Goal: Task Accomplishment & Management: Manage account settings

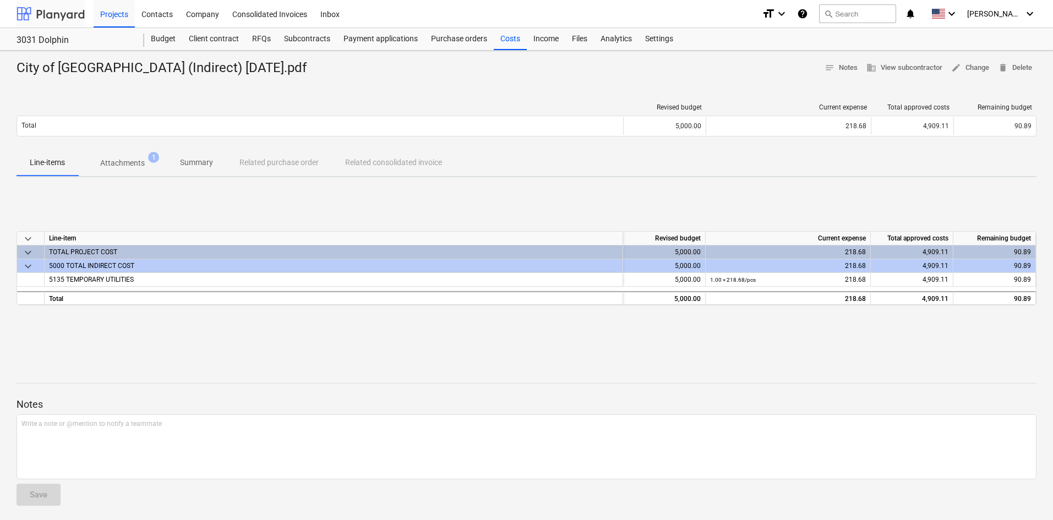
click at [26, 18] on div at bounding box center [51, 14] width 68 height 28
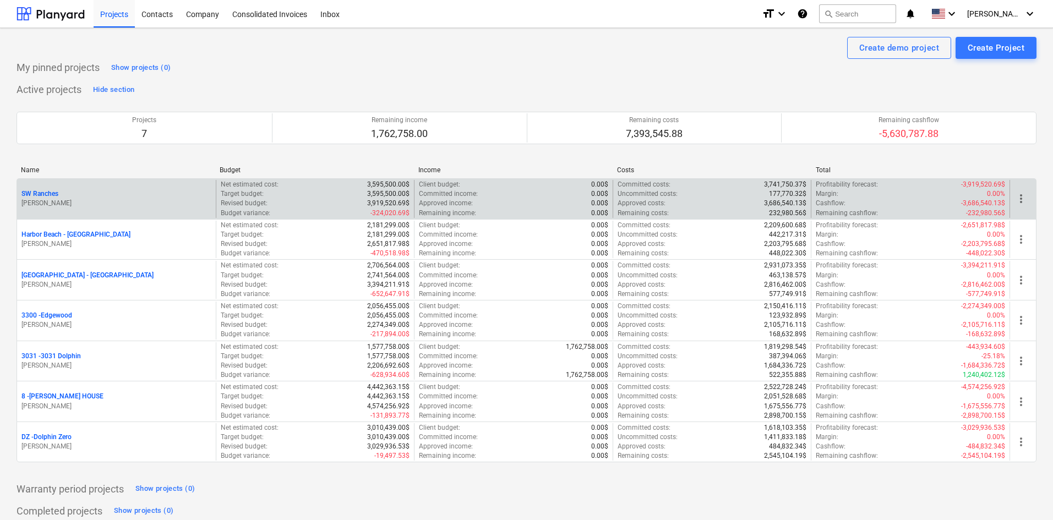
click at [57, 194] on p "SW Ranches" at bounding box center [39, 193] width 37 height 9
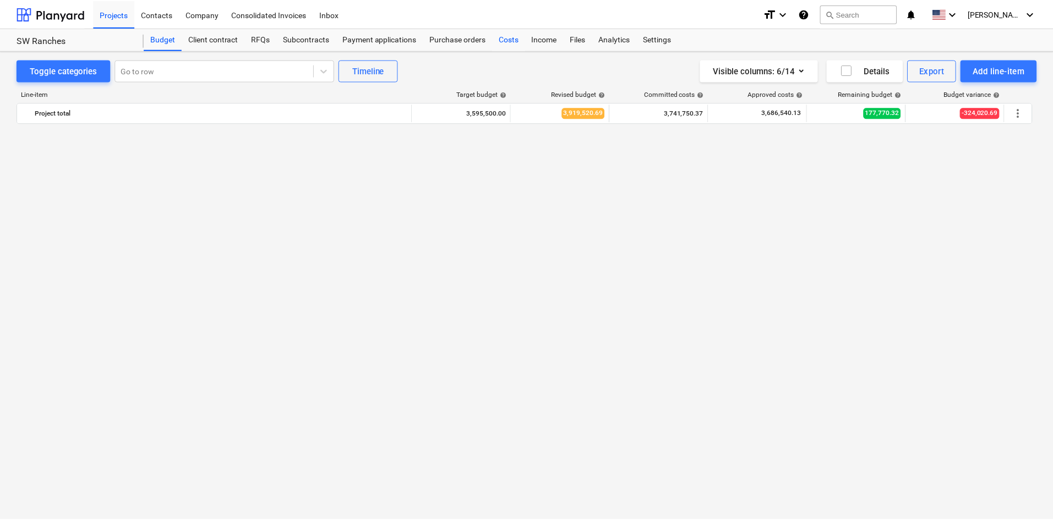
scroll to position [1098, 0]
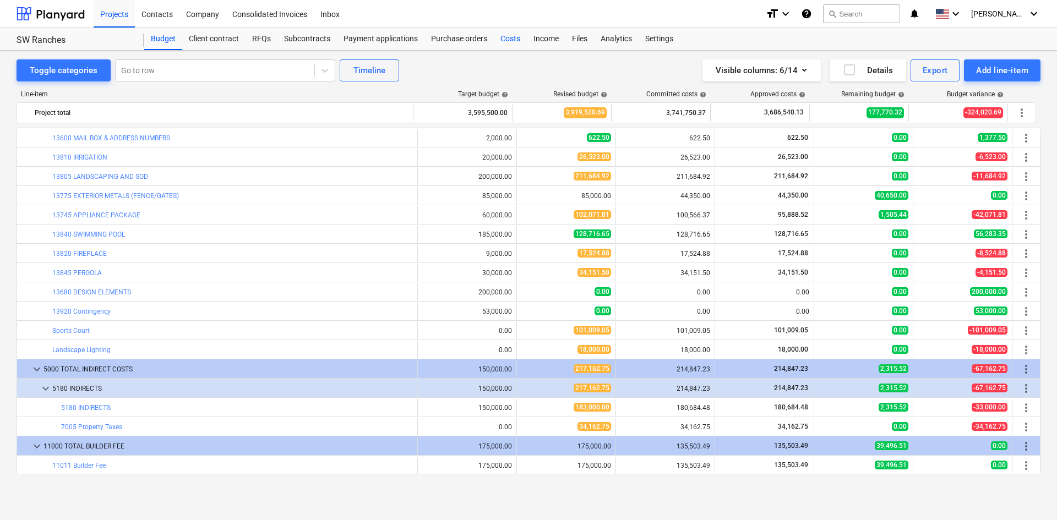
click at [518, 41] on div "Costs" at bounding box center [510, 39] width 33 height 22
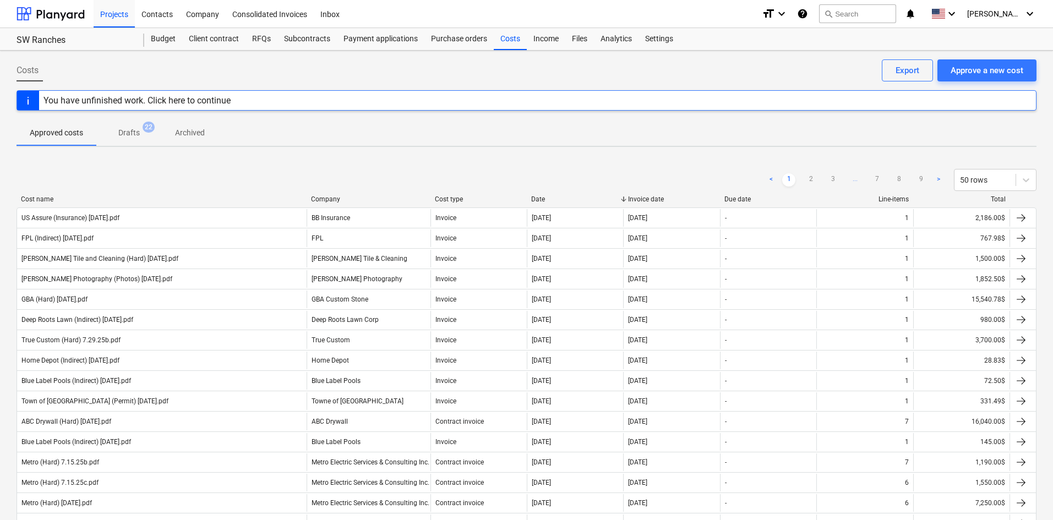
drag, startPoint x: 503, startPoint y: 46, endPoint x: 628, endPoint y: 56, distance: 125.3
click at [503, 46] on div "Costs" at bounding box center [510, 39] width 33 height 22
click at [1005, 72] on div "Approve a new cost" at bounding box center [986, 70] width 73 height 14
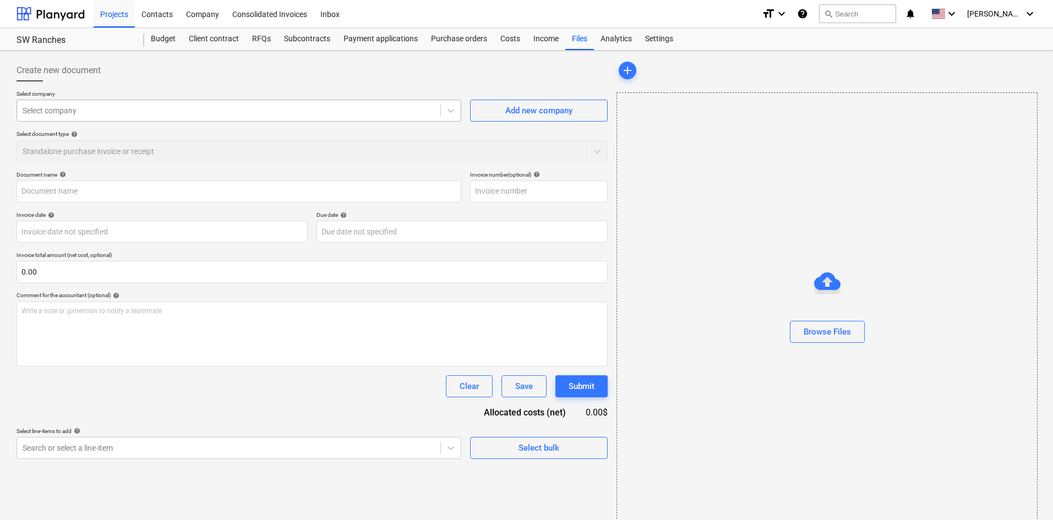
click at [114, 116] on div at bounding box center [229, 110] width 412 height 11
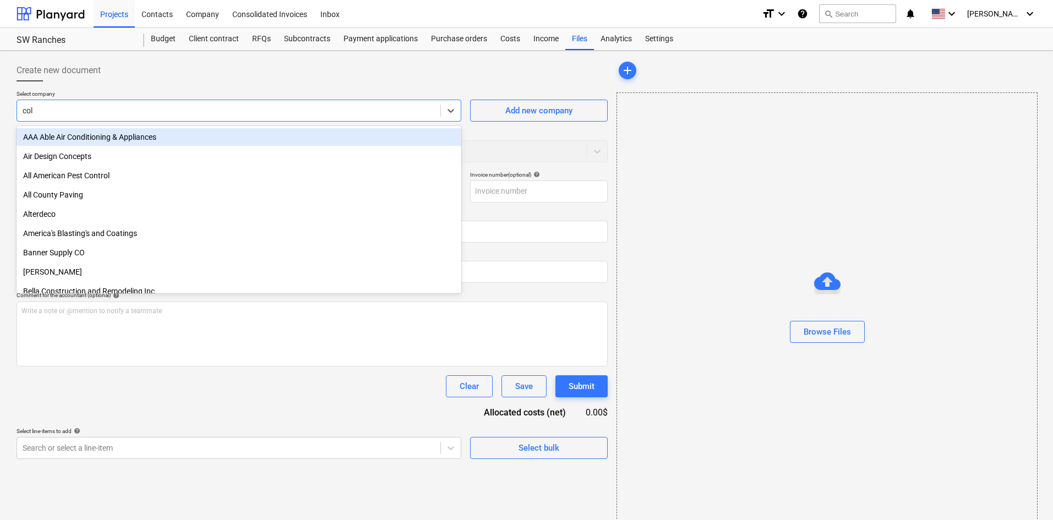
type input "colt"
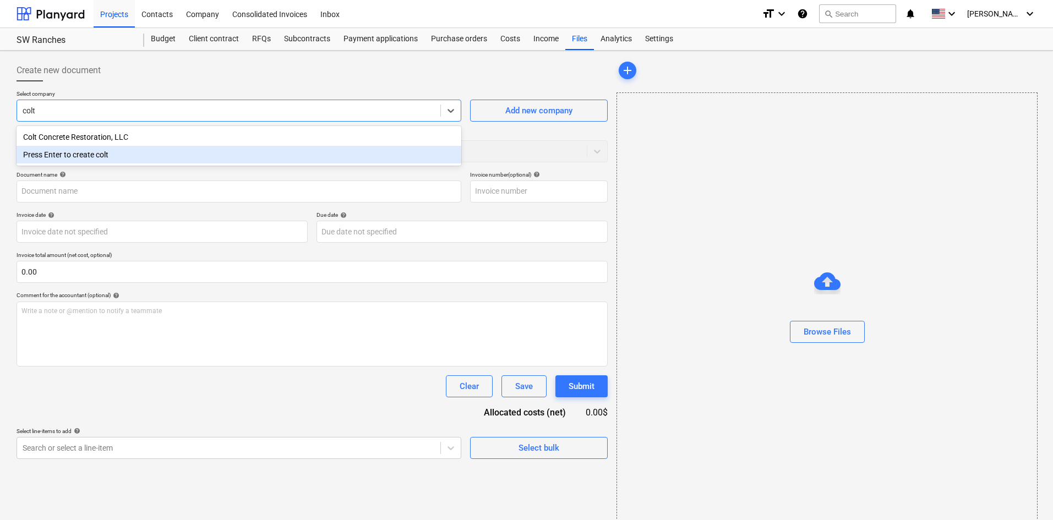
click at [158, 133] on div "Colt Concrete Restoration, LLC" at bounding box center [239, 137] width 445 height 18
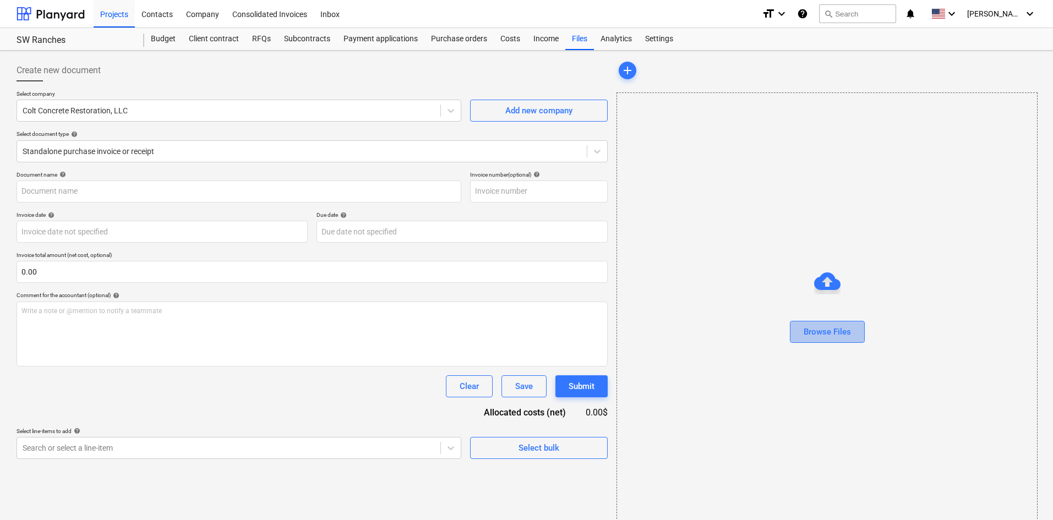
click at [845, 333] on div "Browse Files" at bounding box center [826, 332] width 47 height 14
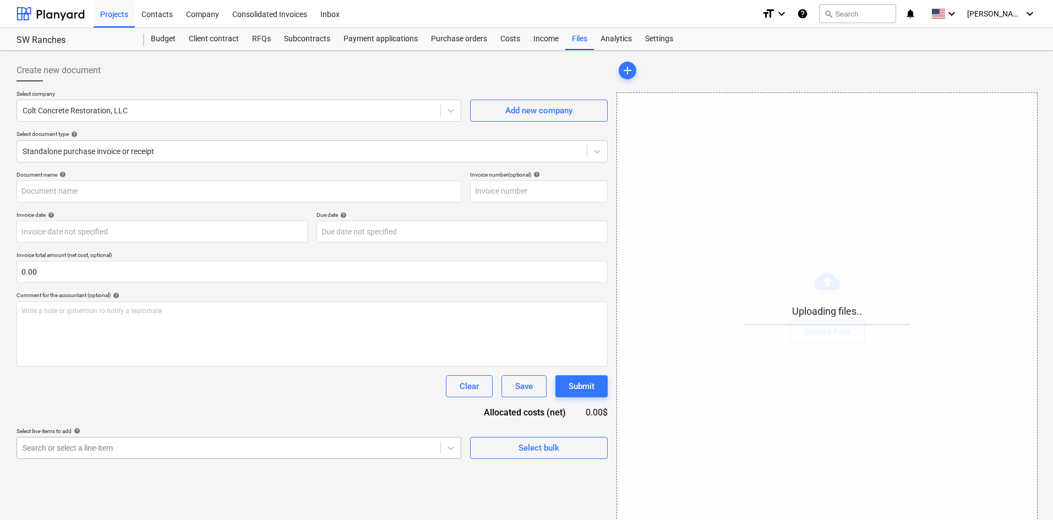
click at [196, 446] on body "Projects Contacts Company Consolidated Invoices Inbox format_size keyboard_arro…" at bounding box center [526, 260] width 1053 height 520
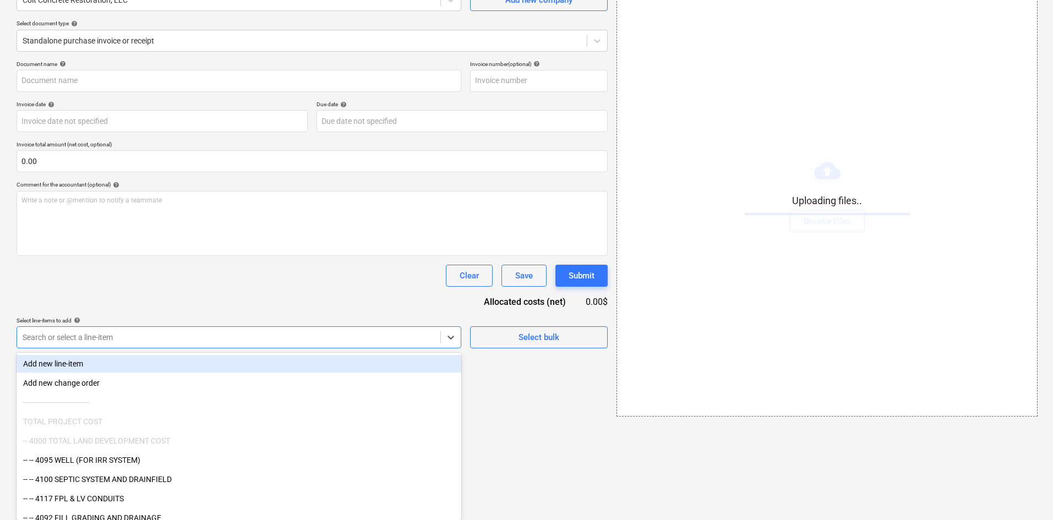
type input "e"
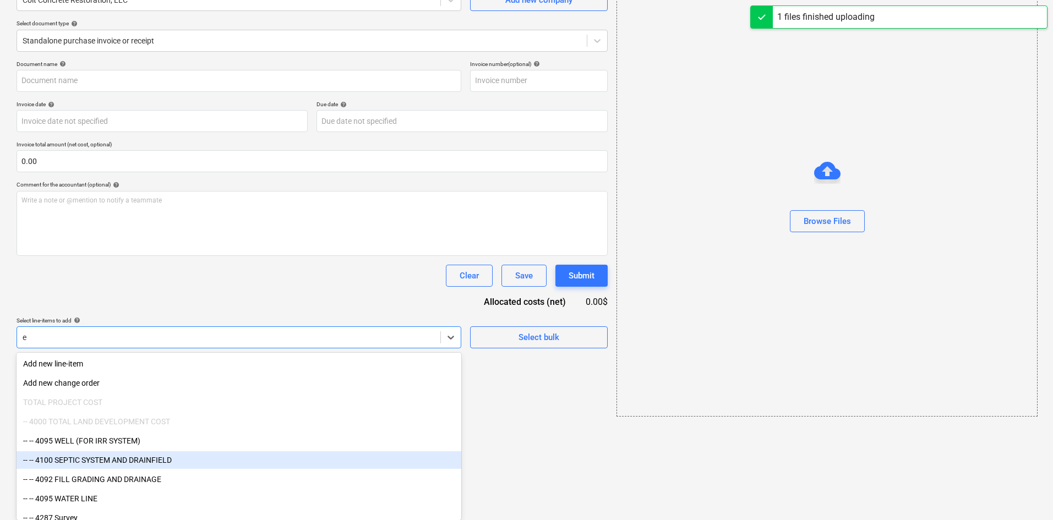
type input "Colt Concrete Restoration (Hard) [DATE].pdf"
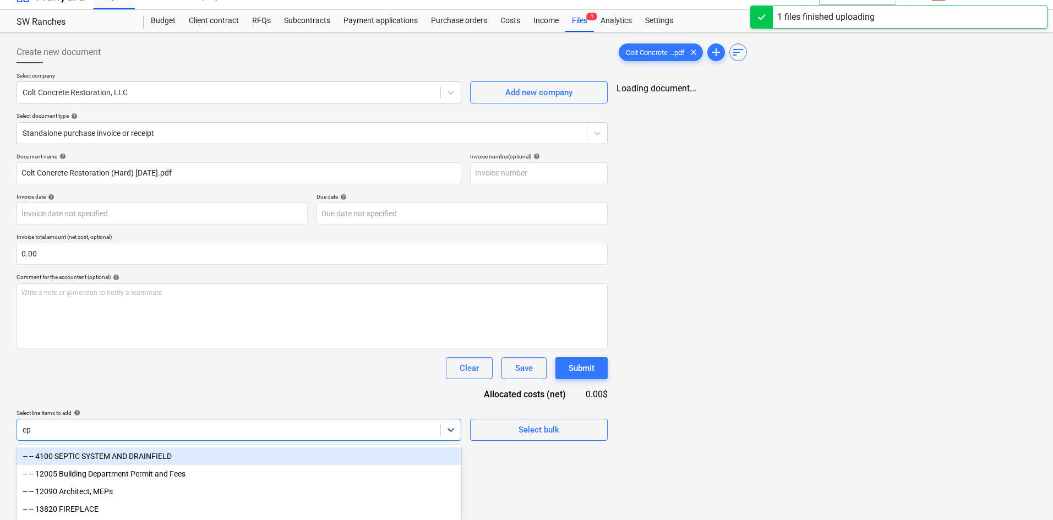
scroll to position [110, 0]
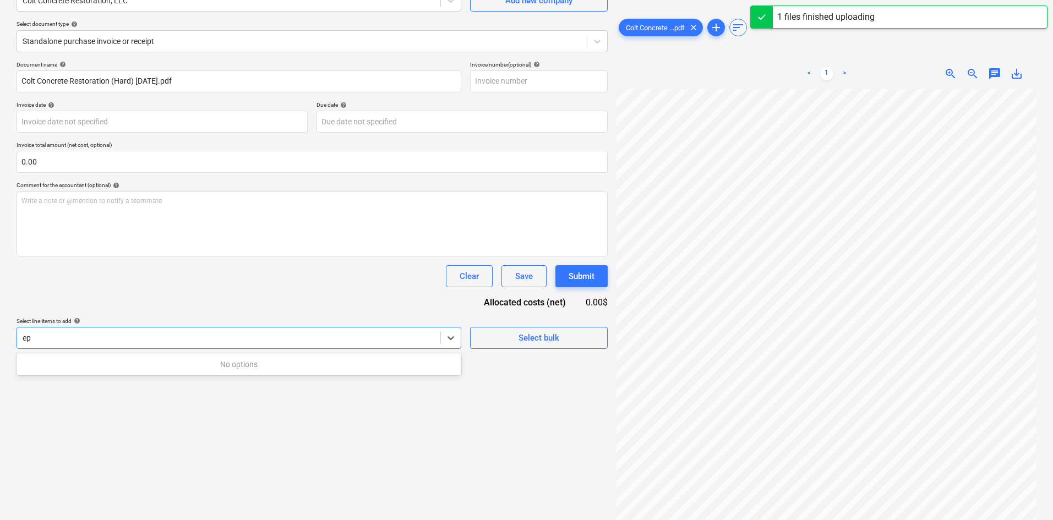
type input "e"
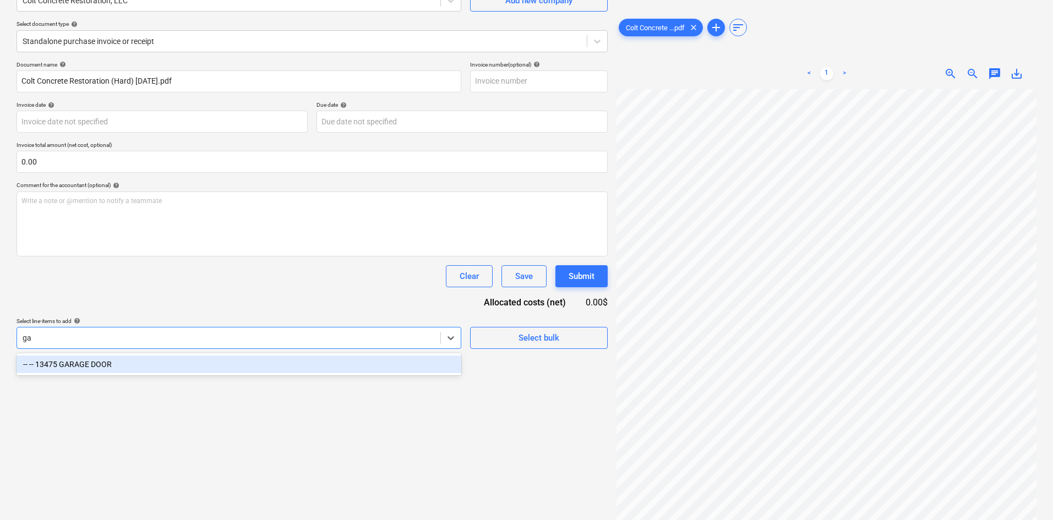
type input "g"
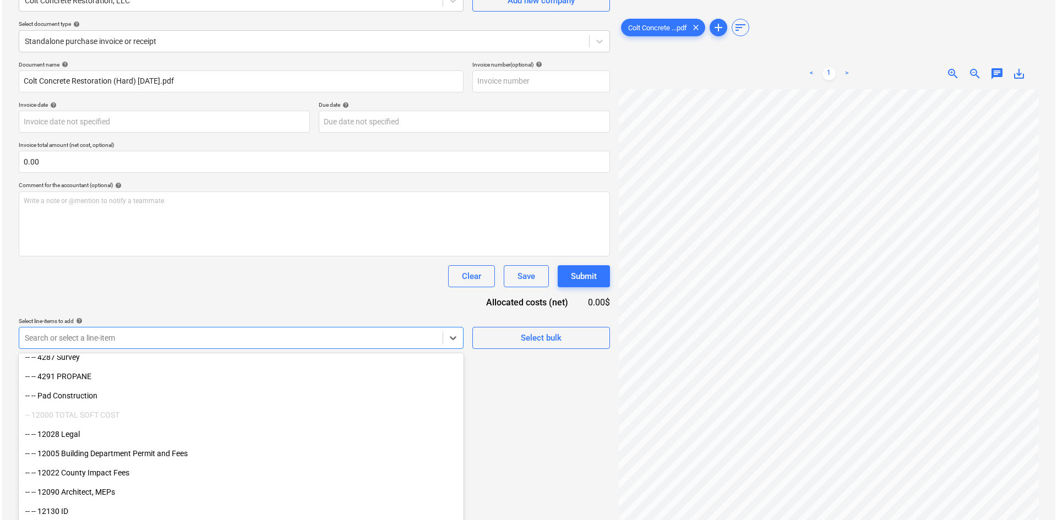
scroll to position [220, 0]
type input "flo"
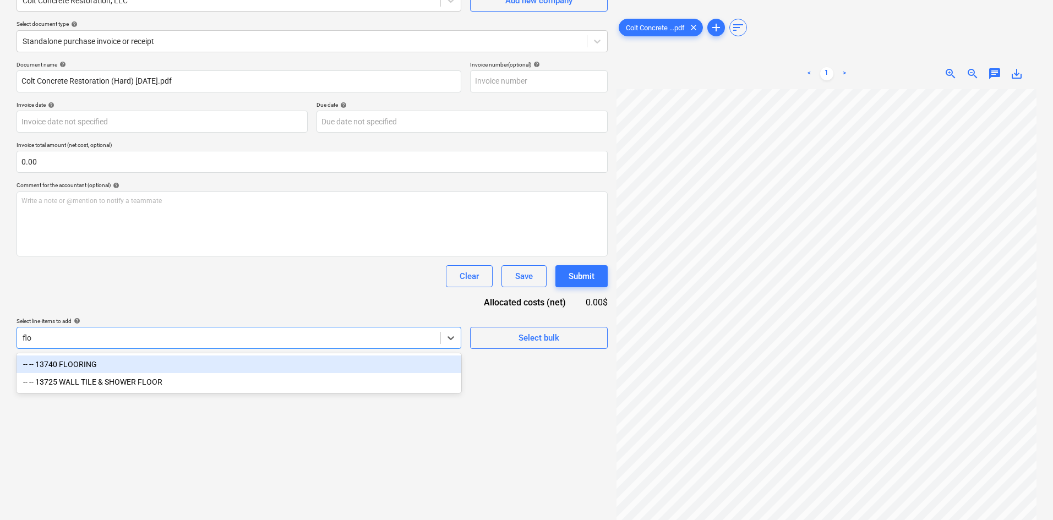
click at [149, 362] on div "-- -- 13740 FLOORING" at bounding box center [239, 365] width 445 height 18
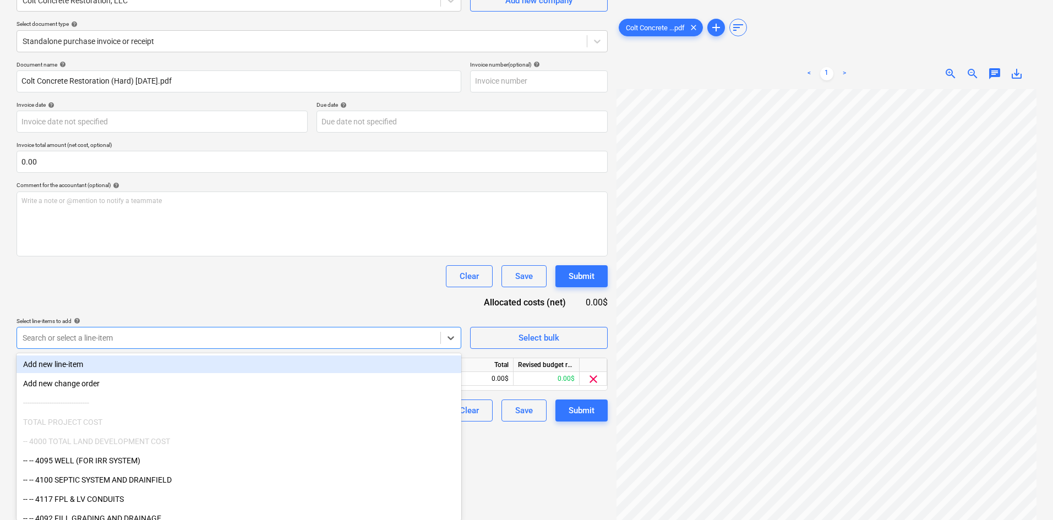
click at [196, 304] on div "Document name help Colt Concrete Restoration (Hard) [DATE].pdf Invoice number (…" at bounding box center [312, 241] width 591 height 360
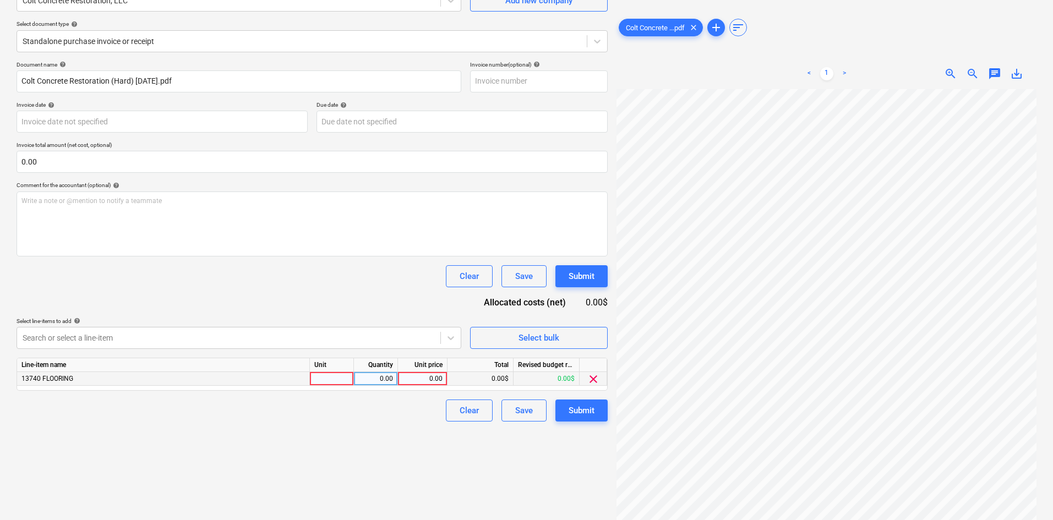
click at [424, 383] on div "0.00" at bounding box center [422, 379] width 40 height 14
type input "8500"
click at [401, 407] on div "Clear Save Submit" at bounding box center [312, 411] width 591 height 22
click at [597, 419] on button "Submit" at bounding box center [581, 411] width 52 height 22
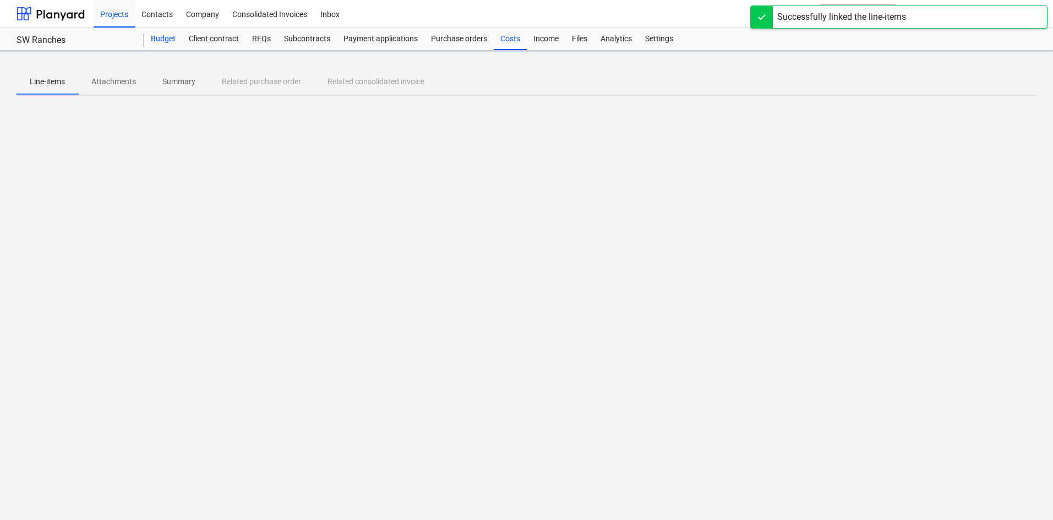
click at [163, 34] on div "Budget" at bounding box center [163, 39] width 38 height 22
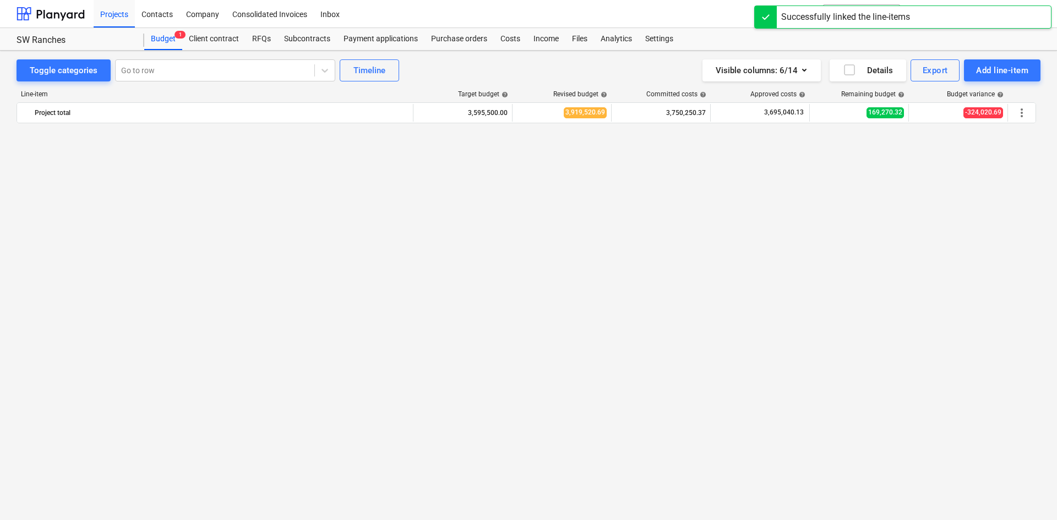
scroll to position [878, 0]
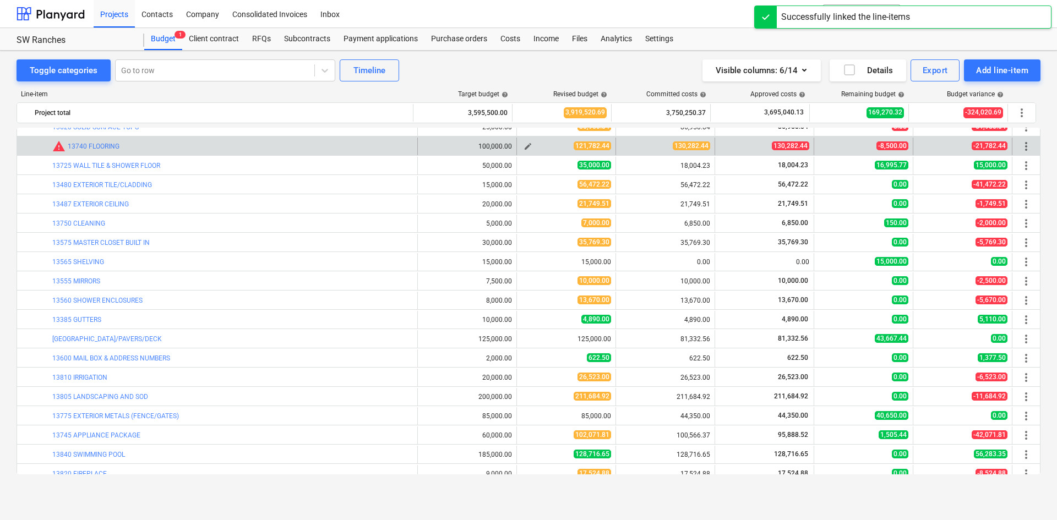
click at [523, 146] on span "edit" at bounding box center [527, 146] width 9 height 9
type textarea "x"
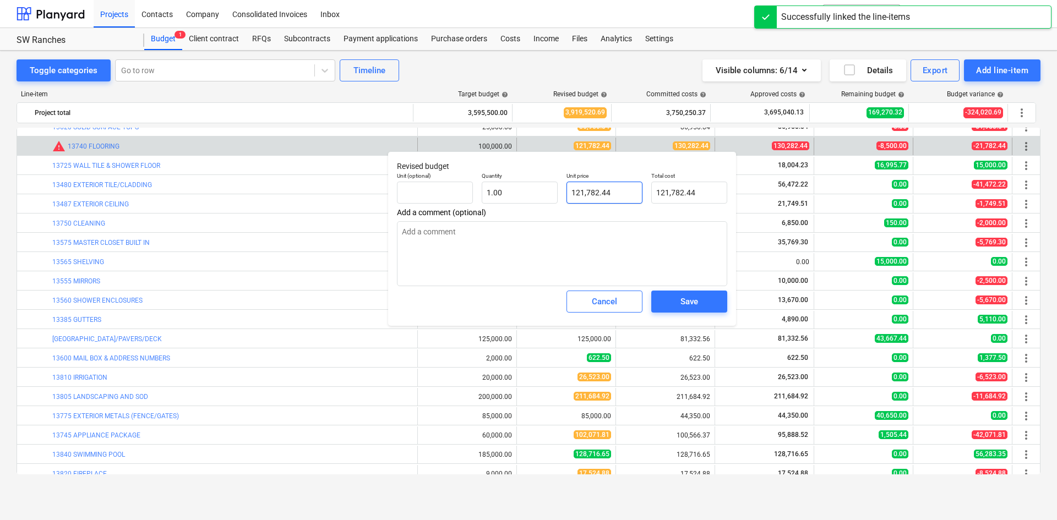
type input "121782.44"
drag, startPoint x: 617, startPoint y: 187, endPoint x: 495, endPoint y: 192, distance: 121.7
click at [499, 192] on div "Unit (optional) Quantity 1.00 Unit price 121782.44 Total cost 121,782.44" at bounding box center [561, 188] width 339 height 40
type textarea "x"
type input "1"
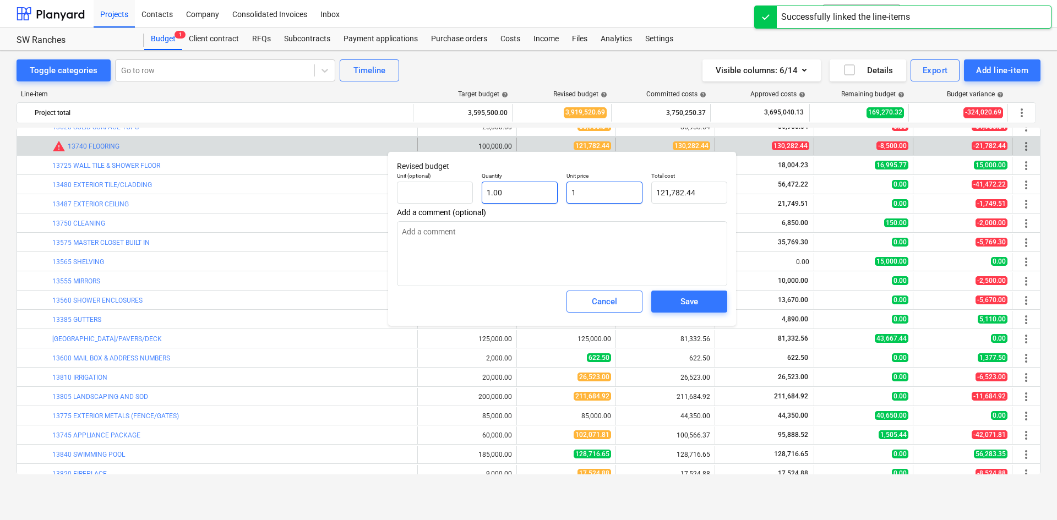
type input "1.00"
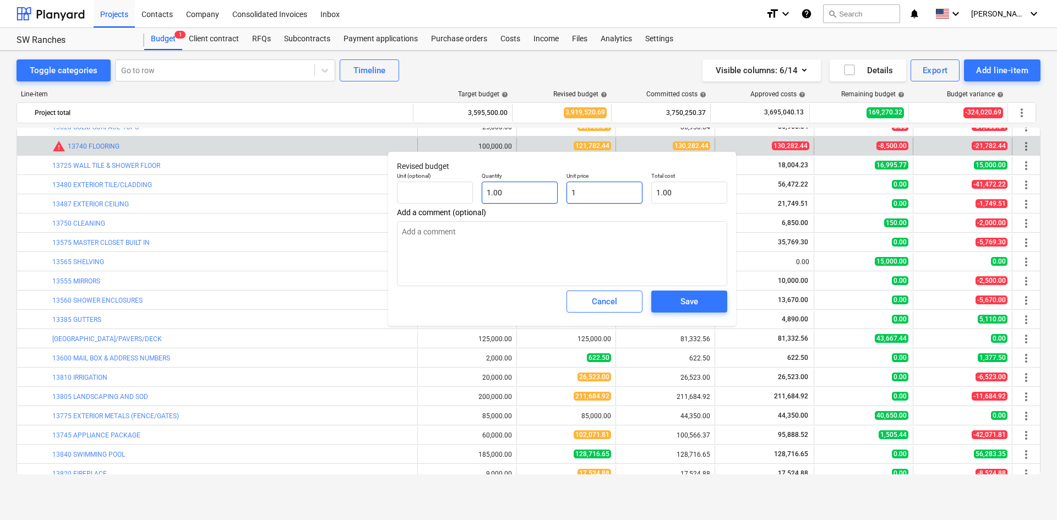
type textarea "x"
type input "13"
type input "13.00"
type textarea "x"
type input "130"
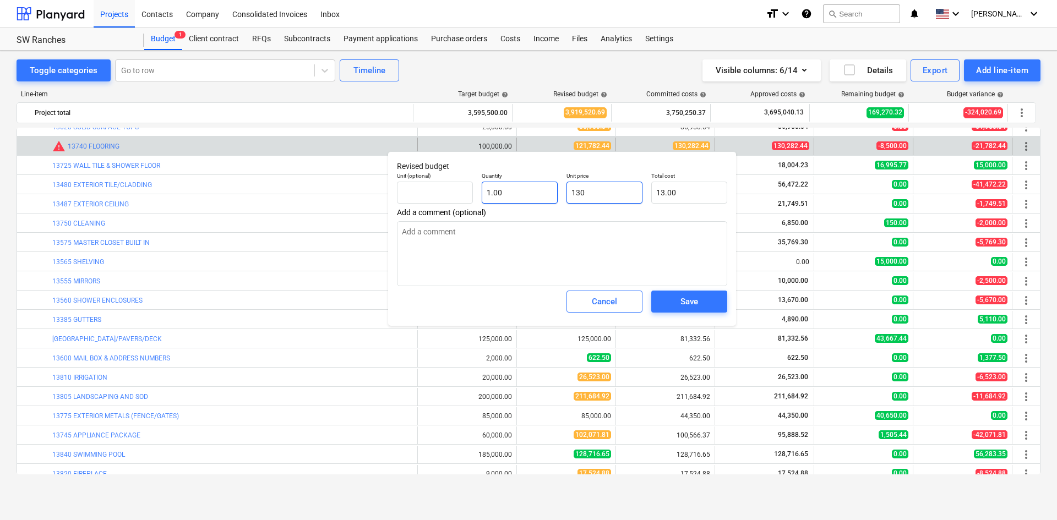
type input "130.00"
type textarea "x"
type input "1308"
type input "1,308.00"
type textarea "x"
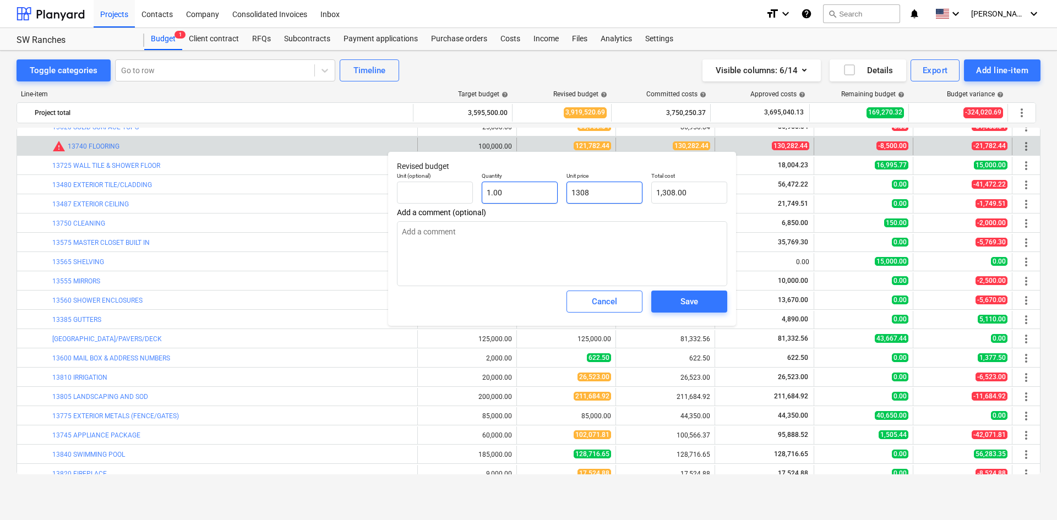
type input "130"
type input "130.00"
type textarea "x"
type input "1302"
type input "1,302.00"
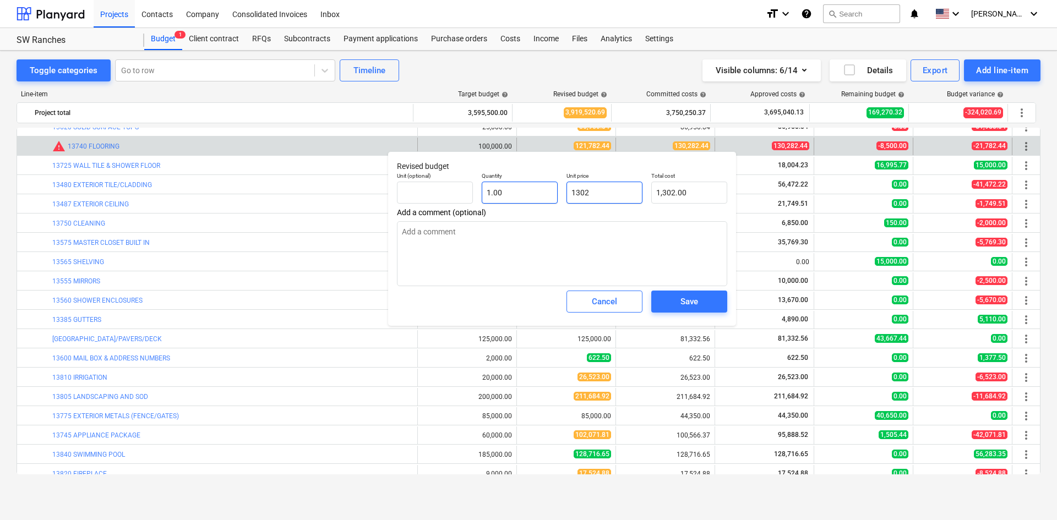
type textarea "x"
type input "13028"
type input "13,028.00"
type textarea "x"
type input "130282"
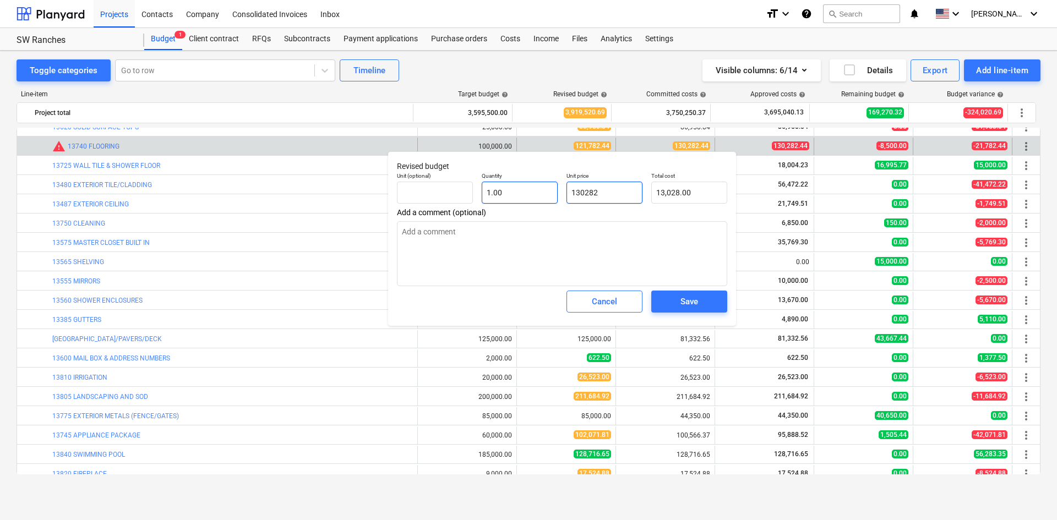
type input "130,282.00"
type textarea "x"
type input "130282."
type textarea "x"
type input "130282.4"
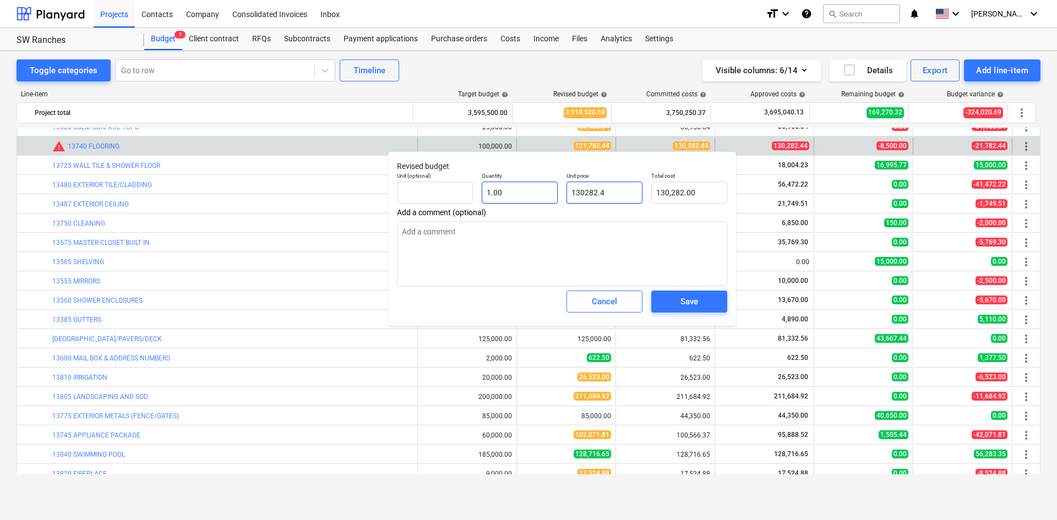
type input "130,282.40"
type textarea "x"
type input "130282.44"
type input "130,282.44"
type input "130282.44"
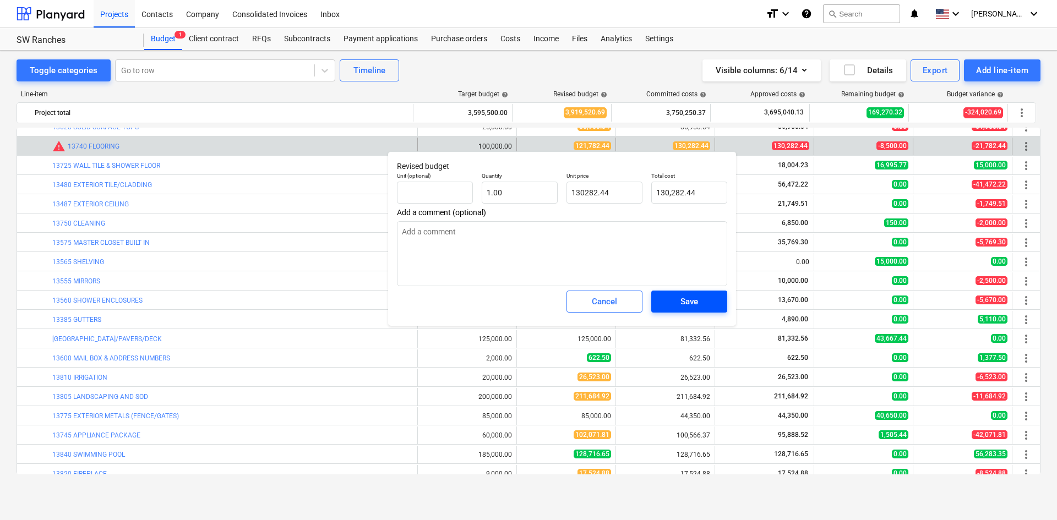
type textarea "x"
type input "130,282.44"
click at [687, 304] on div "Save" at bounding box center [689, 301] width 18 height 14
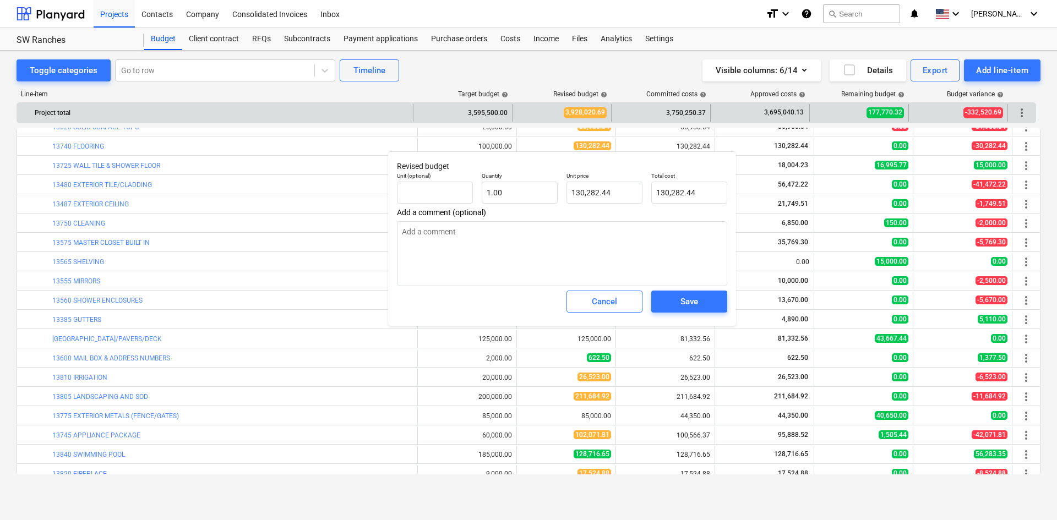
type textarea "x"
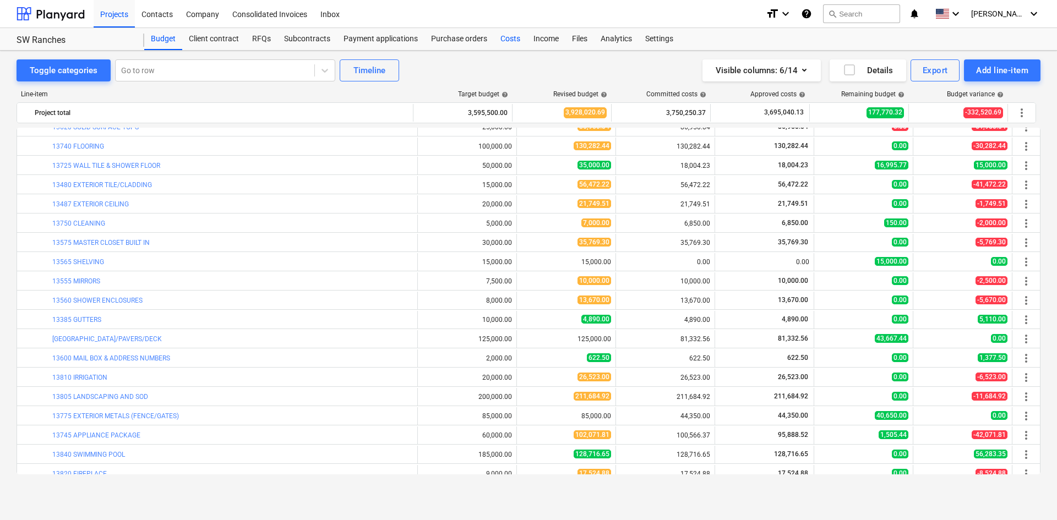
click at [499, 42] on div "Costs" at bounding box center [510, 39] width 33 height 22
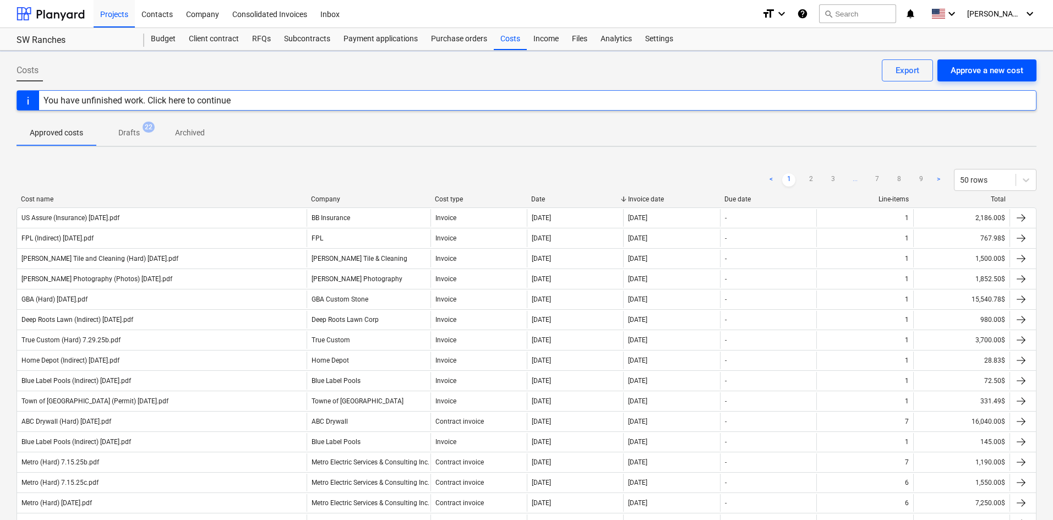
click at [987, 69] on div "Approve a new cost" at bounding box center [986, 70] width 73 height 14
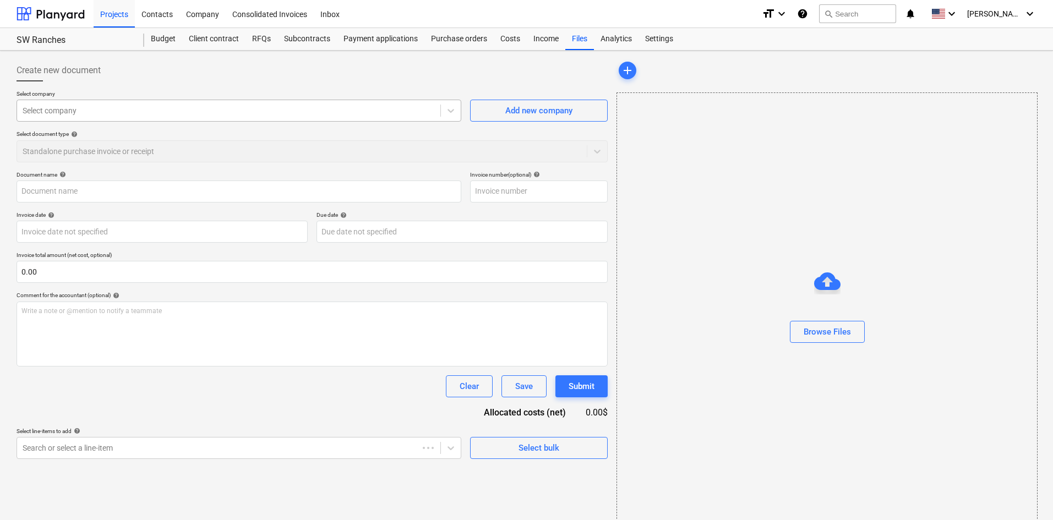
click at [96, 111] on div at bounding box center [229, 110] width 412 height 11
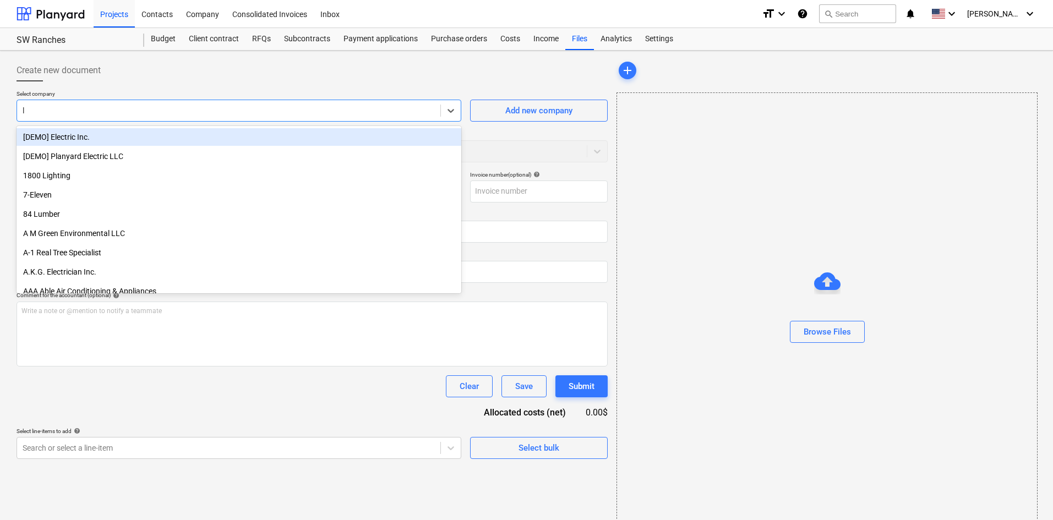
type input "l."
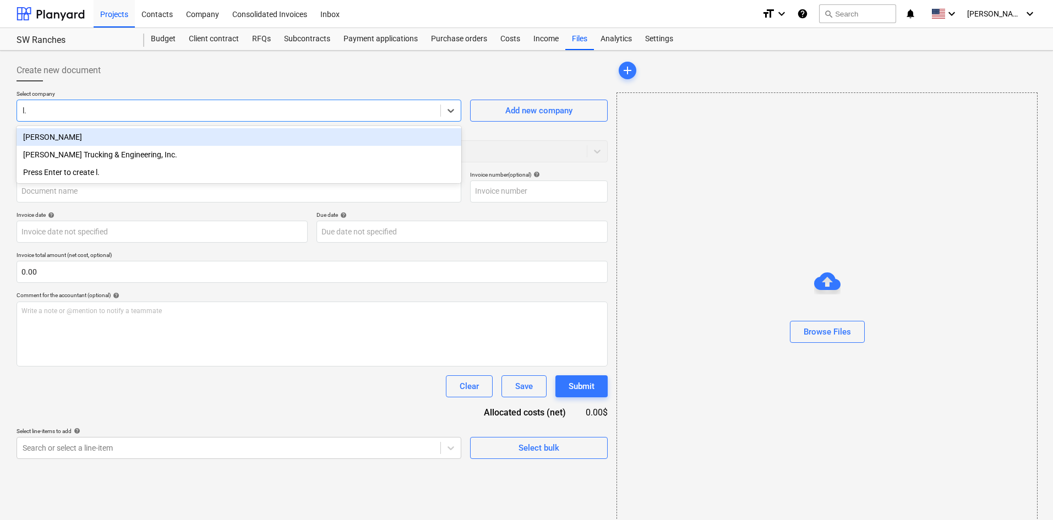
click at [89, 135] on div "[PERSON_NAME]" at bounding box center [239, 137] width 445 height 18
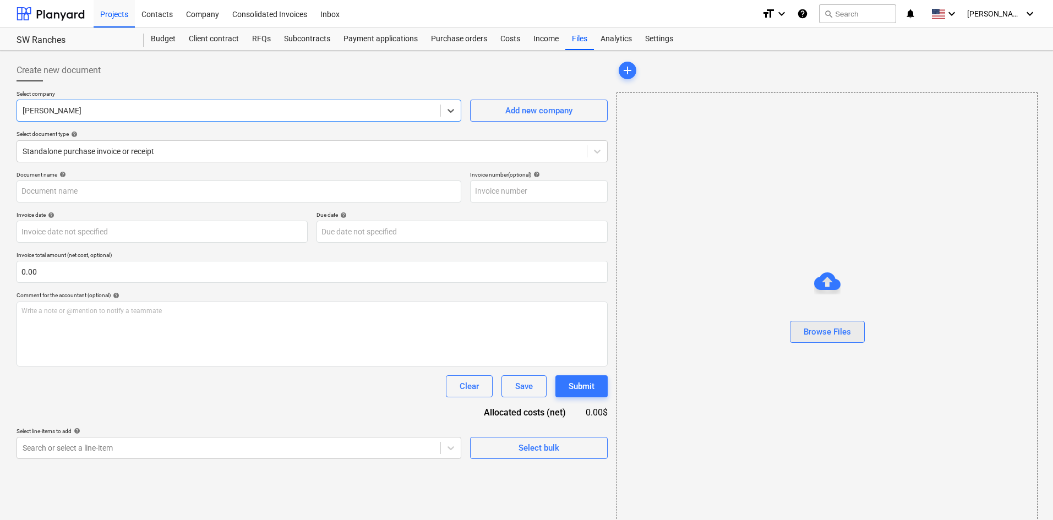
click at [829, 331] on div "Browse Files" at bounding box center [826, 332] width 47 height 14
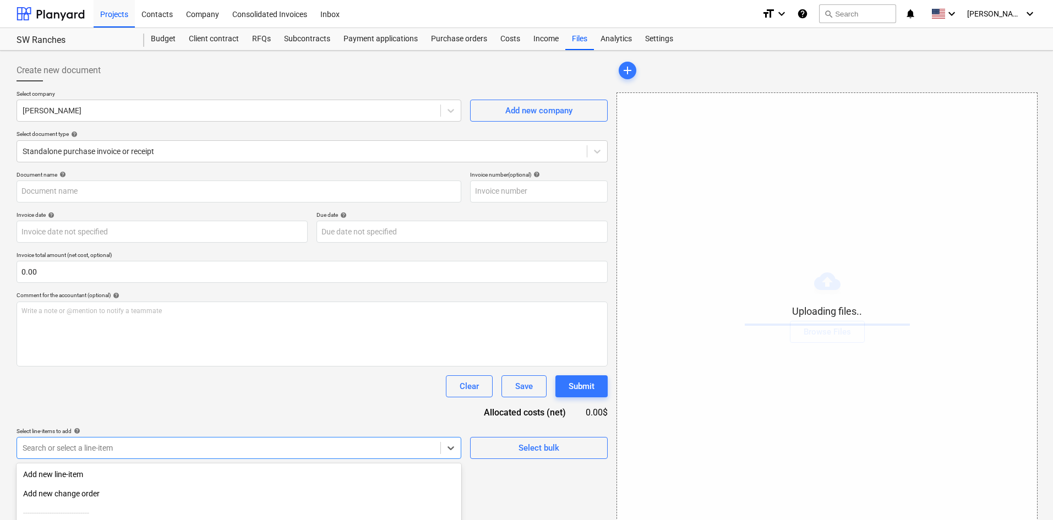
scroll to position [111, 0]
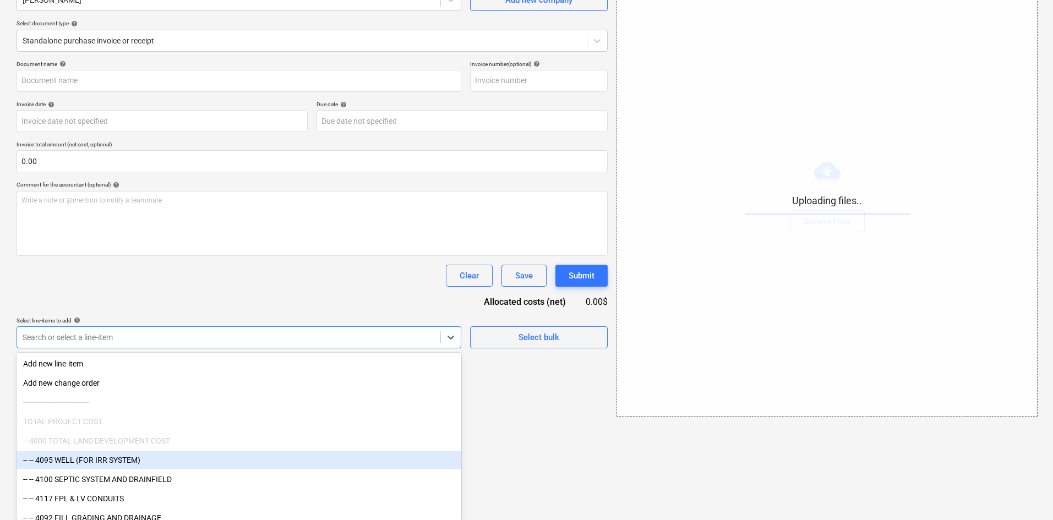
click at [249, 409] on body "Projects Contacts Company Consolidated Invoices Inbox format_size keyboard_arro…" at bounding box center [526, 149] width 1053 height 520
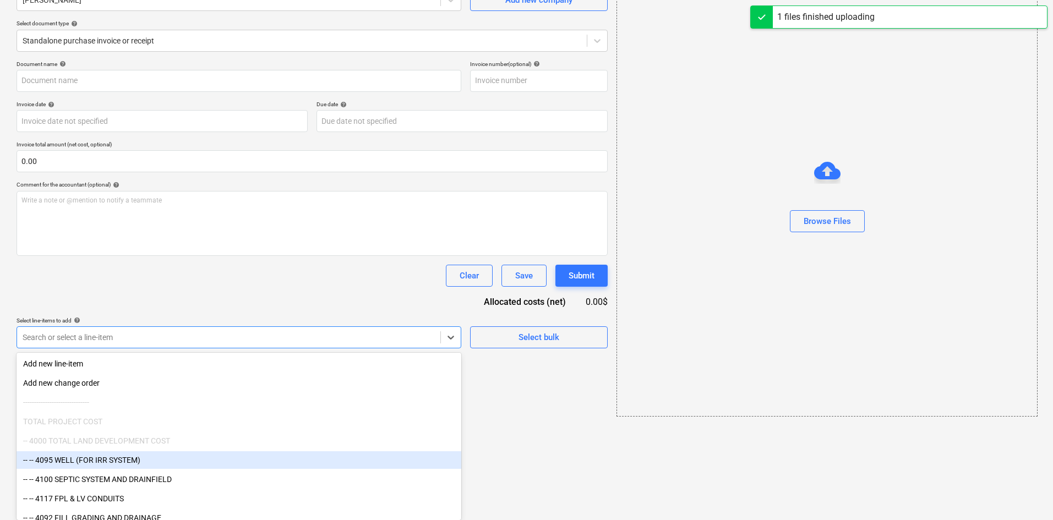
type input "LA Rust (Indirect) [DATE].pdf"
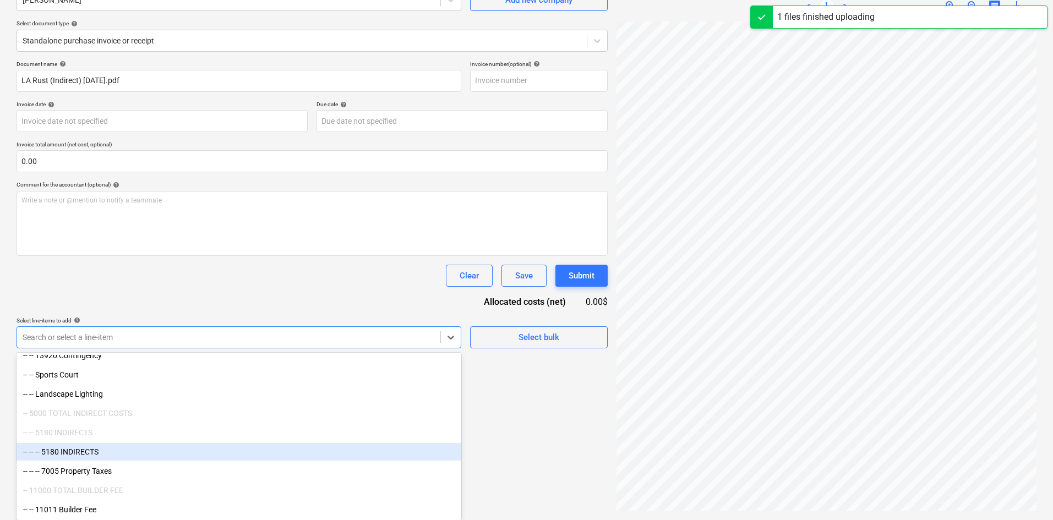
click at [166, 450] on div "-- -- -- 5180 INDIRECTS" at bounding box center [239, 452] width 445 height 18
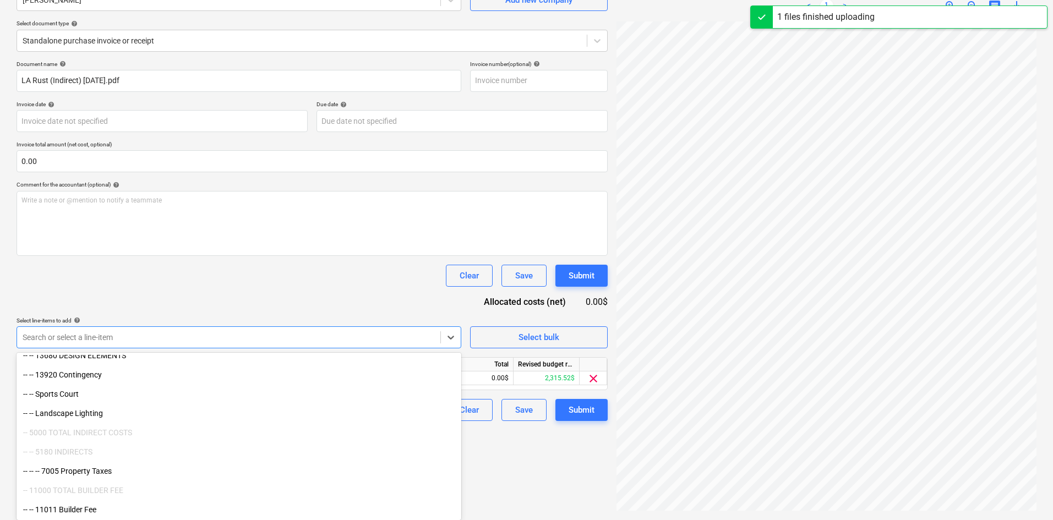
scroll to position [1318, 0]
click at [301, 316] on div "Document name help LA Rust (Indirect) [DATE].pdf Invoice number (optional) help…" at bounding box center [312, 241] width 591 height 360
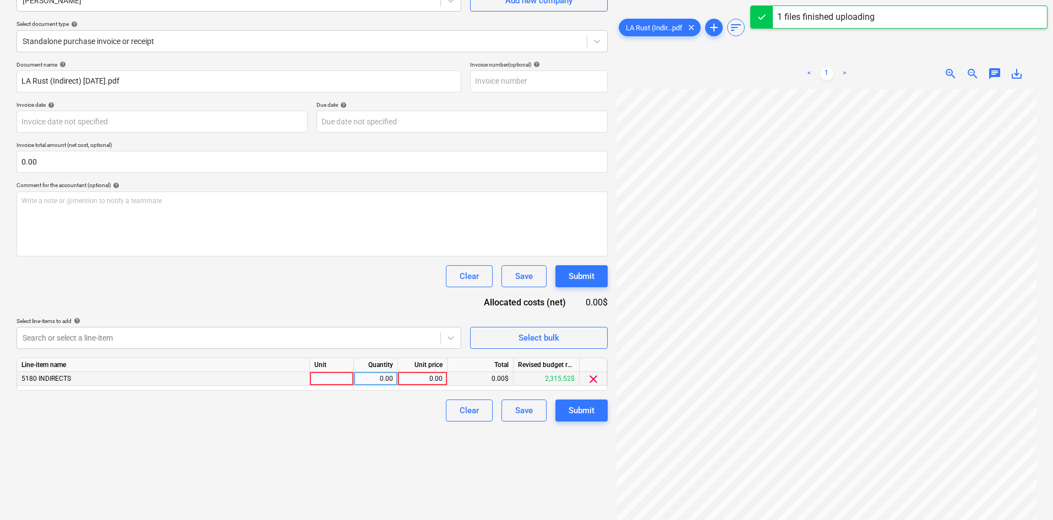
click at [411, 380] on div "0.00" at bounding box center [422, 379] width 40 height 14
type input "120"
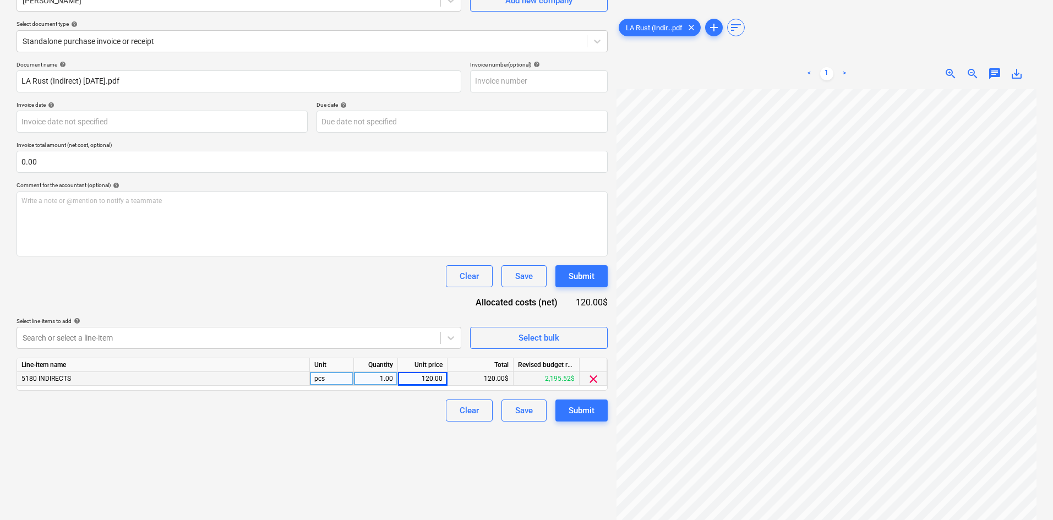
click at [370, 452] on div "Create new document Select company L.A. Rust Add new company Select document ty…" at bounding box center [312, 230] width 600 height 571
click at [591, 407] on div "Submit" at bounding box center [581, 410] width 26 height 14
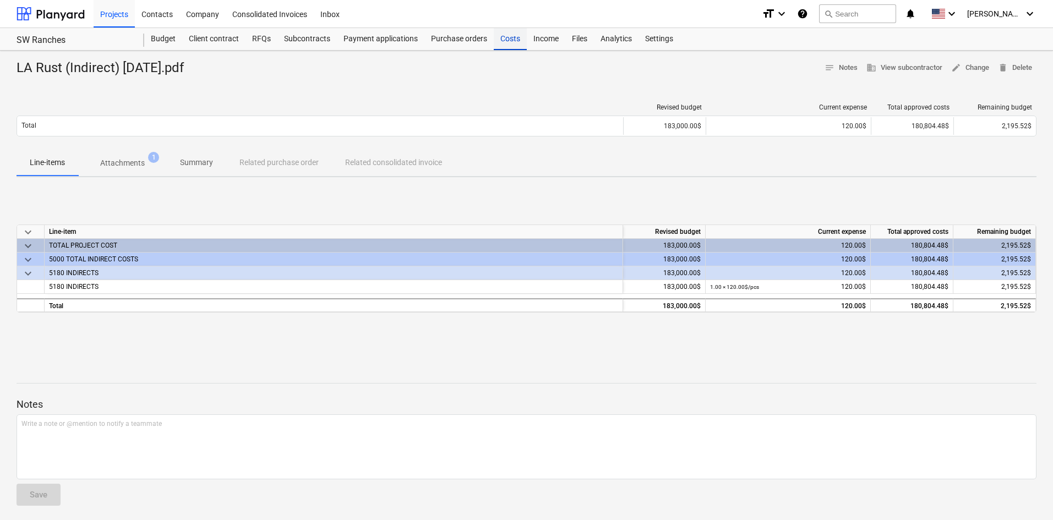
click at [500, 36] on div "Costs" at bounding box center [510, 39] width 33 height 22
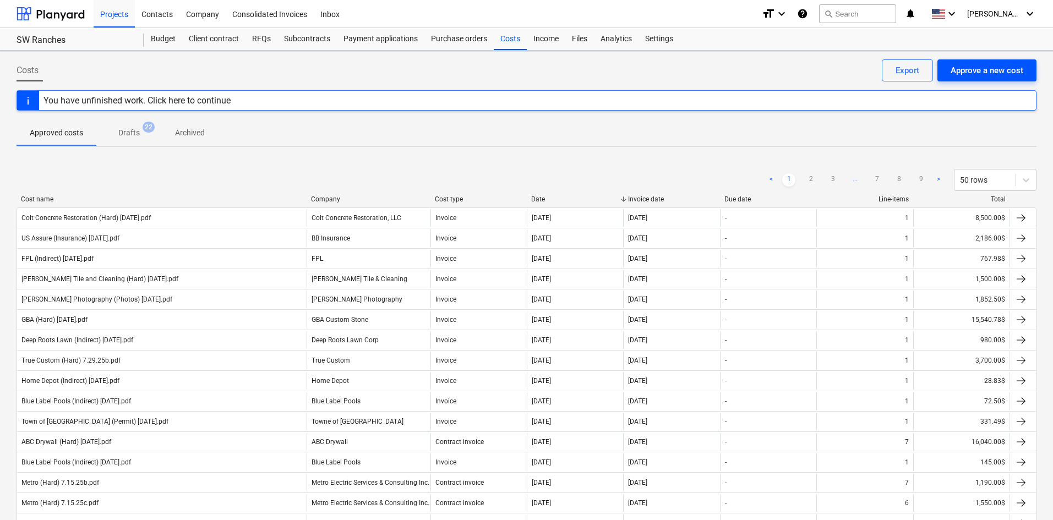
click at [1001, 72] on div "Approve a new cost" at bounding box center [986, 70] width 73 height 14
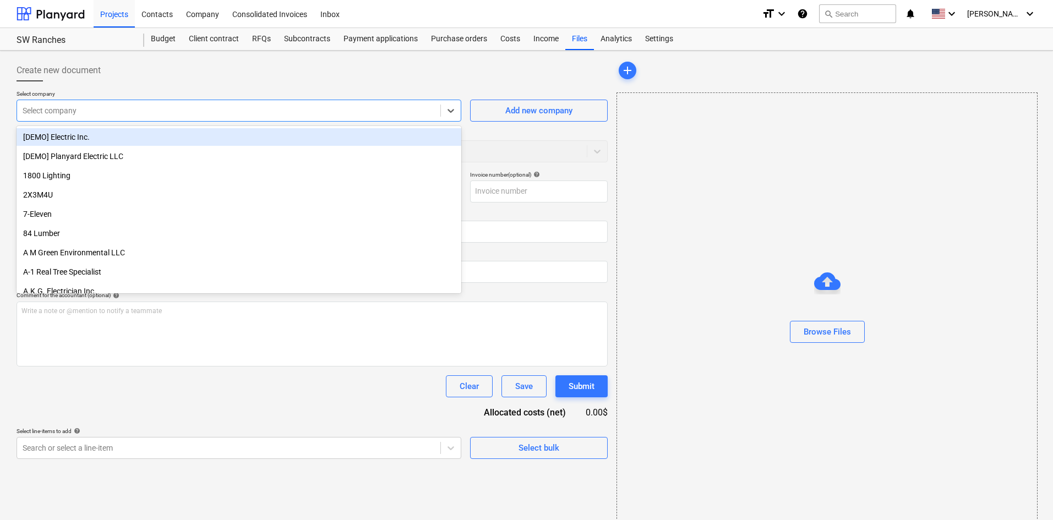
click at [168, 107] on div at bounding box center [229, 110] width 412 height 11
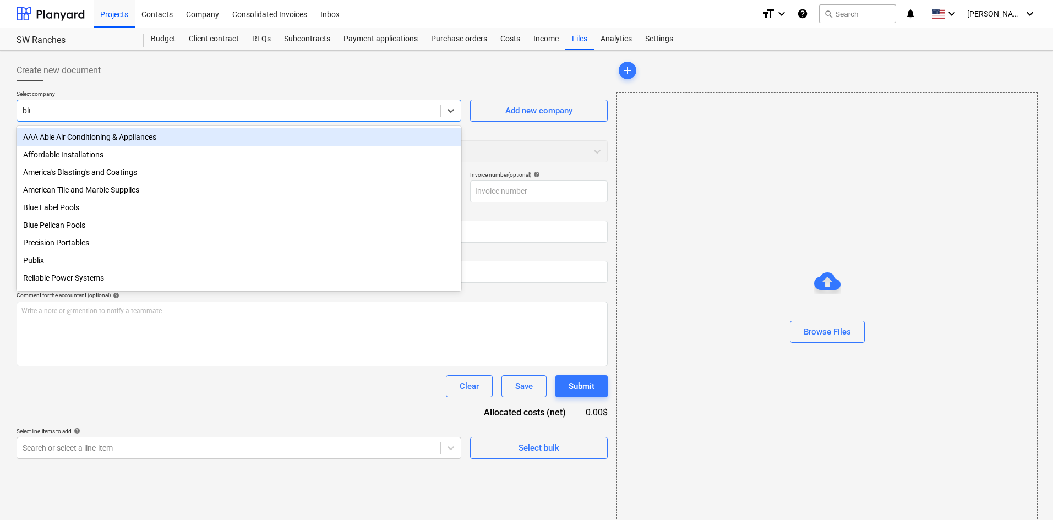
type input "blue"
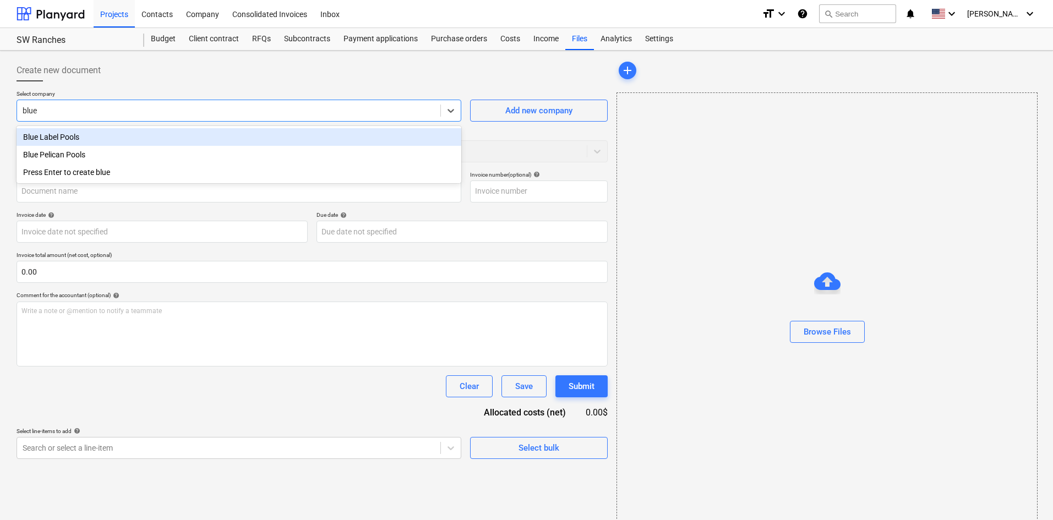
click at [176, 132] on div "Blue Label Pools" at bounding box center [239, 137] width 445 height 18
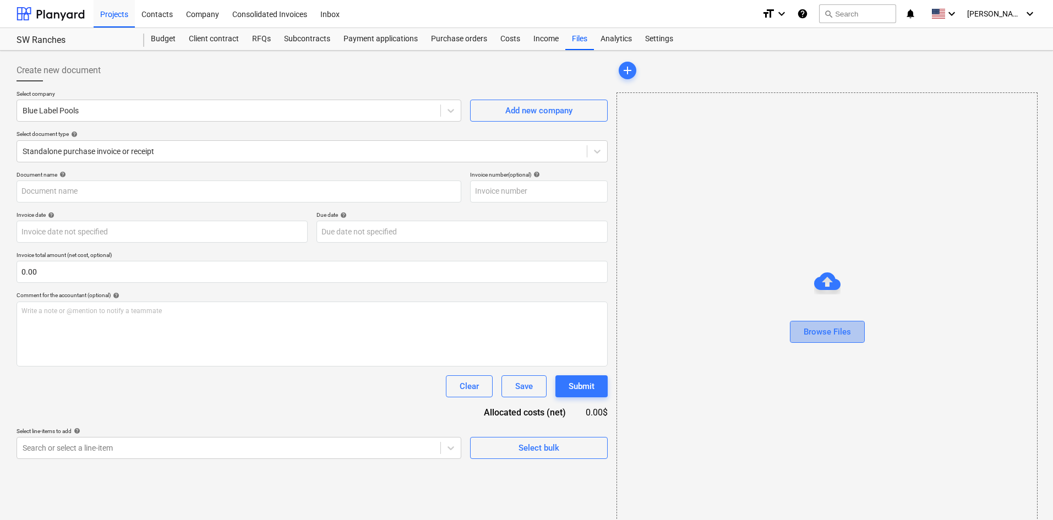
click at [846, 338] on div "Browse Files" at bounding box center [826, 332] width 47 height 14
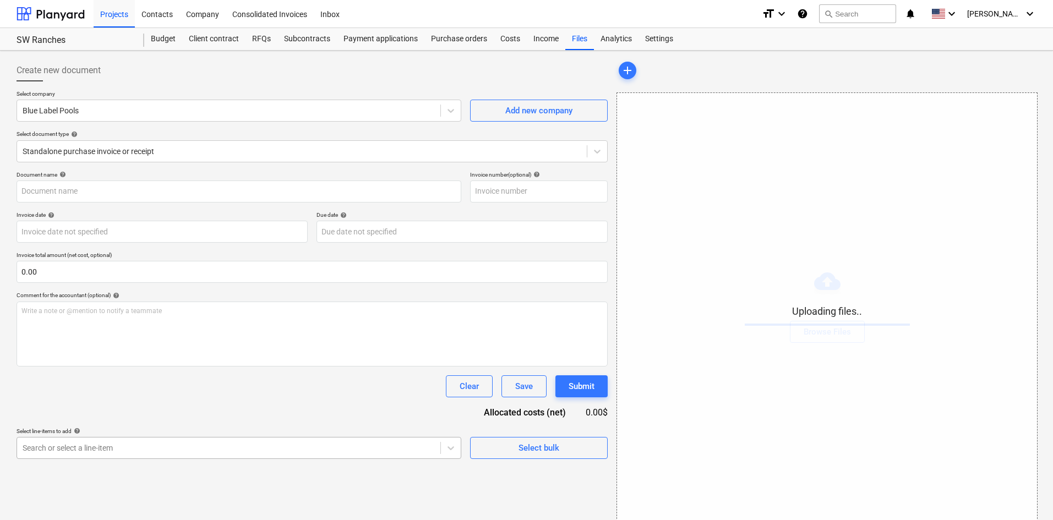
click at [259, 442] on body "Projects Contacts Company Consolidated Invoices Inbox format_size keyboard_arro…" at bounding box center [526, 260] width 1053 height 520
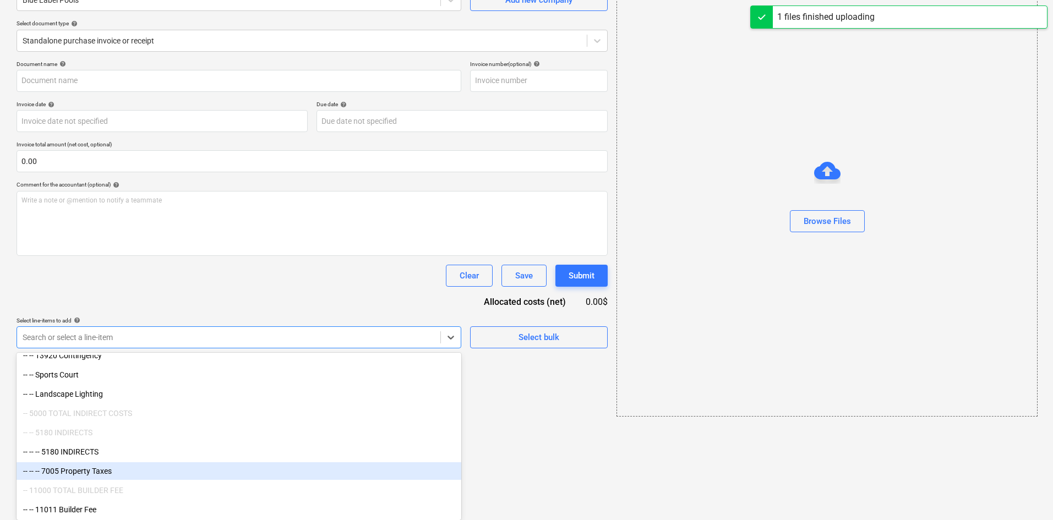
type input "Blue Label Pools (Indirect) [DATE].pdf"
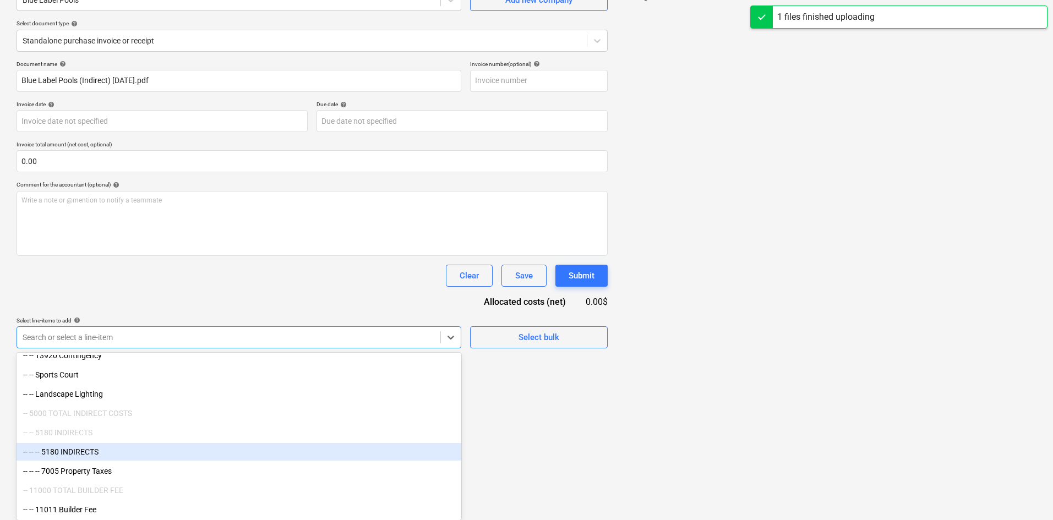
click at [94, 459] on div "-- -- -- 5180 INDIRECTS" at bounding box center [239, 452] width 445 height 18
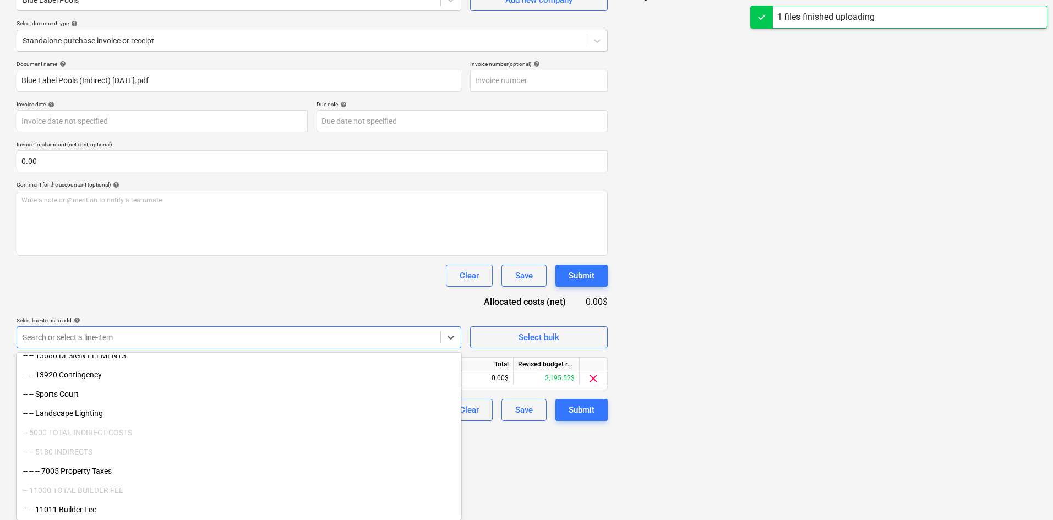
scroll to position [1318, 0]
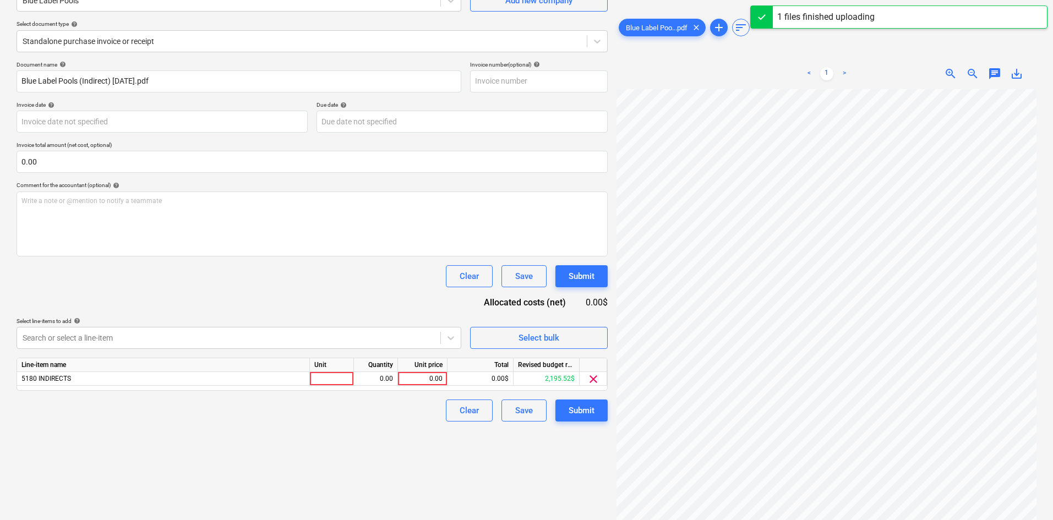
click at [259, 320] on div "Select line-items to add help" at bounding box center [239, 321] width 445 height 7
click at [423, 379] on div "0.00" at bounding box center [422, 379] width 40 height 14
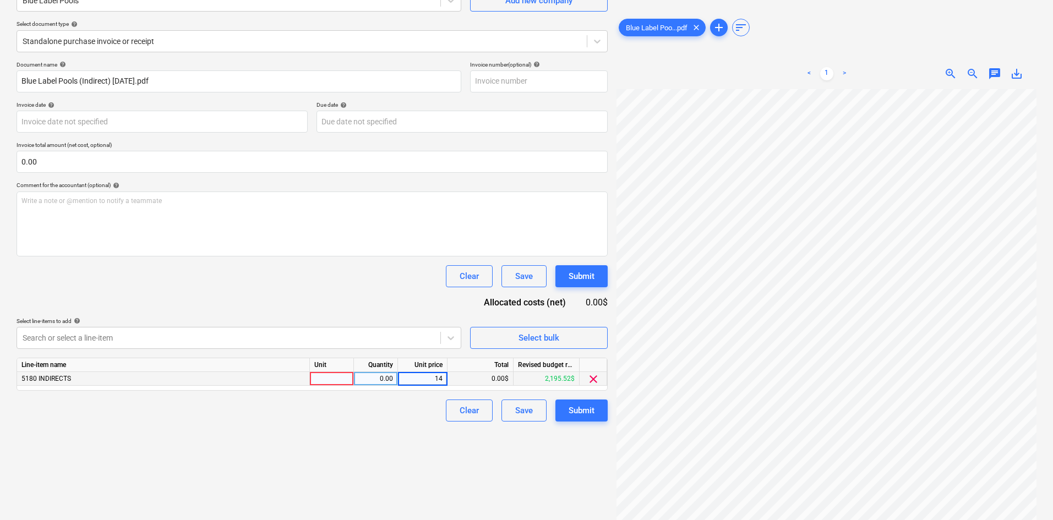
type input "145"
click at [387, 423] on div "Create new document Select company Blue Label Pools Add new company Select docu…" at bounding box center [312, 230] width 600 height 571
click at [566, 404] on button "Submit" at bounding box center [581, 411] width 52 height 22
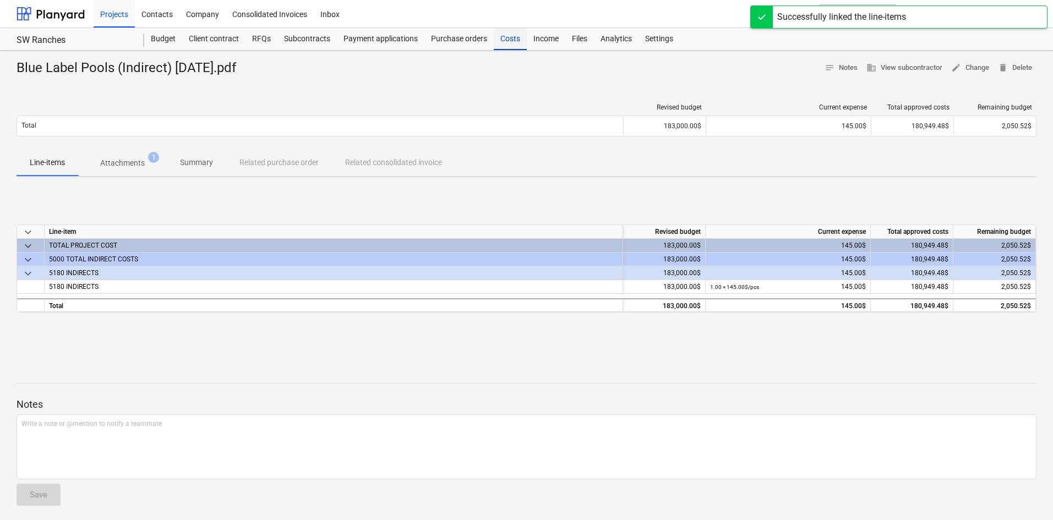
drag, startPoint x: 510, startPoint y: 35, endPoint x: 519, endPoint y: 39, distance: 10.4
click at [510, 35] on div "Costs" at bounding box center [510, 39] width 33 height 22
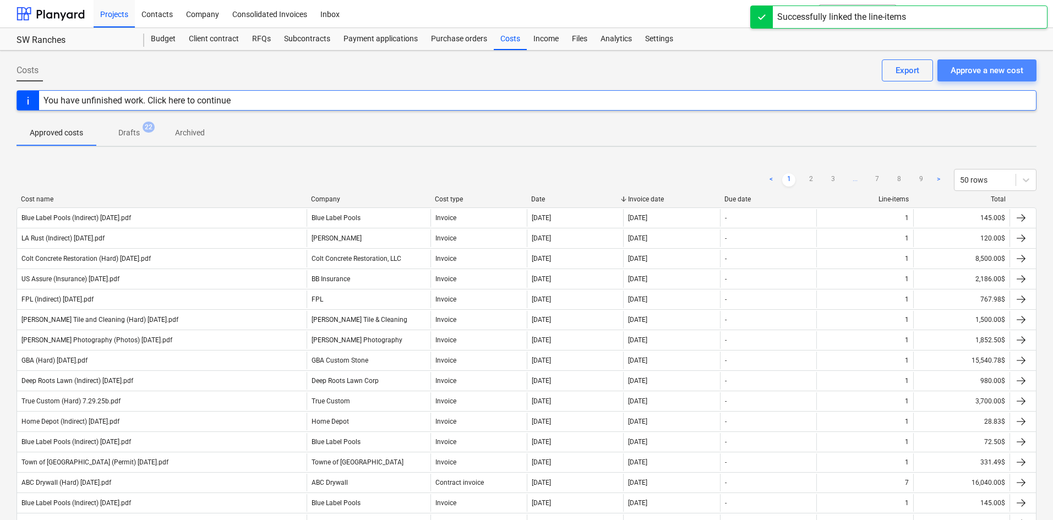
click at [989, 71] on div "Approve a new cost" at bounding box center [986, 70] width 73 height 14
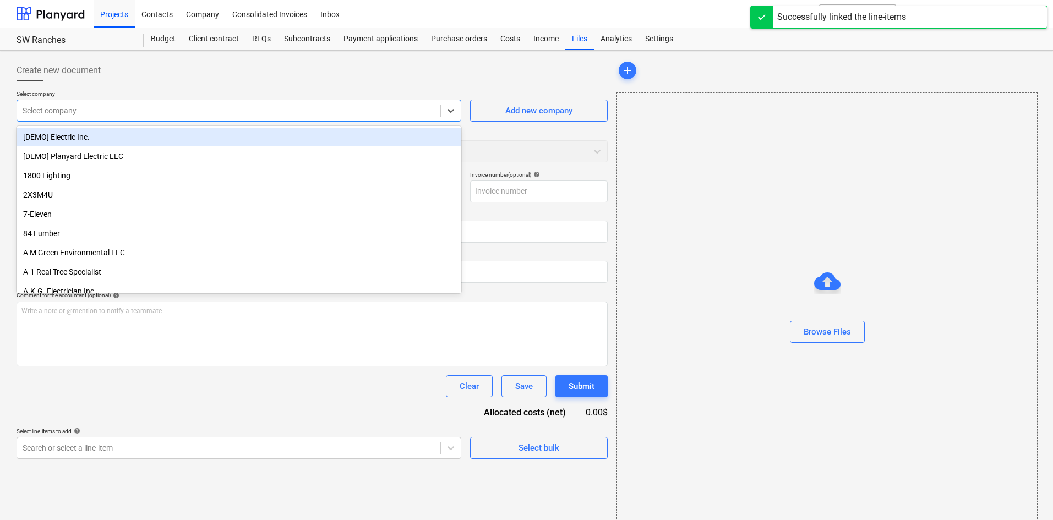
click at [129, 111] on div at bounding box center [229, 110] width 412 height 11
type input "[PERSON_NAME]"
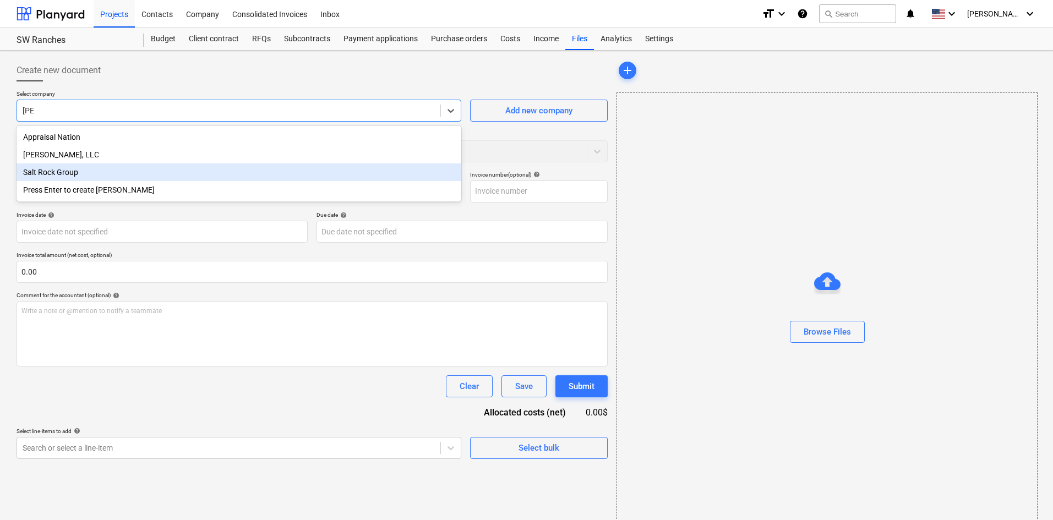
click at [80, 176] on div "Salt Rock Group" at bounding box center [239, 172] width 445 height 18
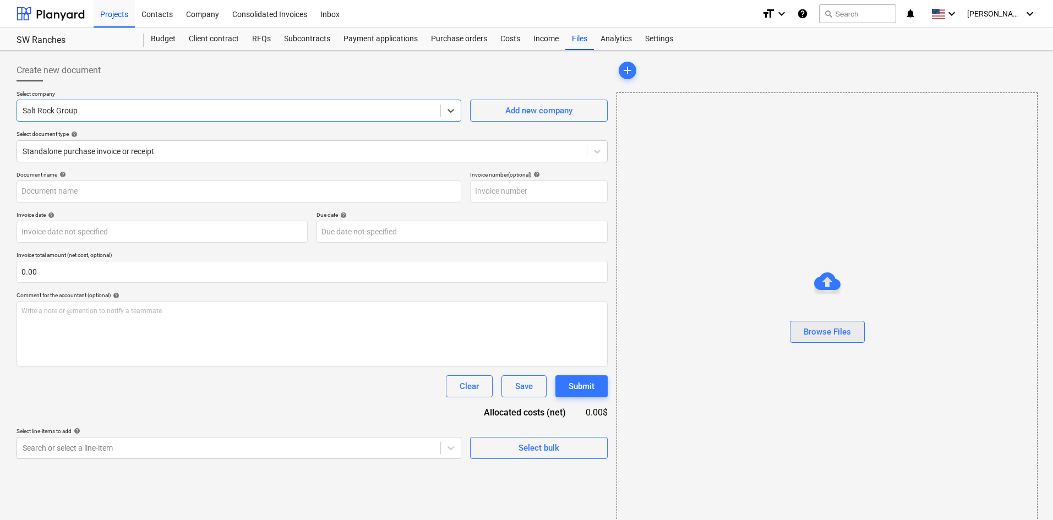
click at [818, 325] on div "Browse Files" at bounding box center [826, 332] width 47 height 14
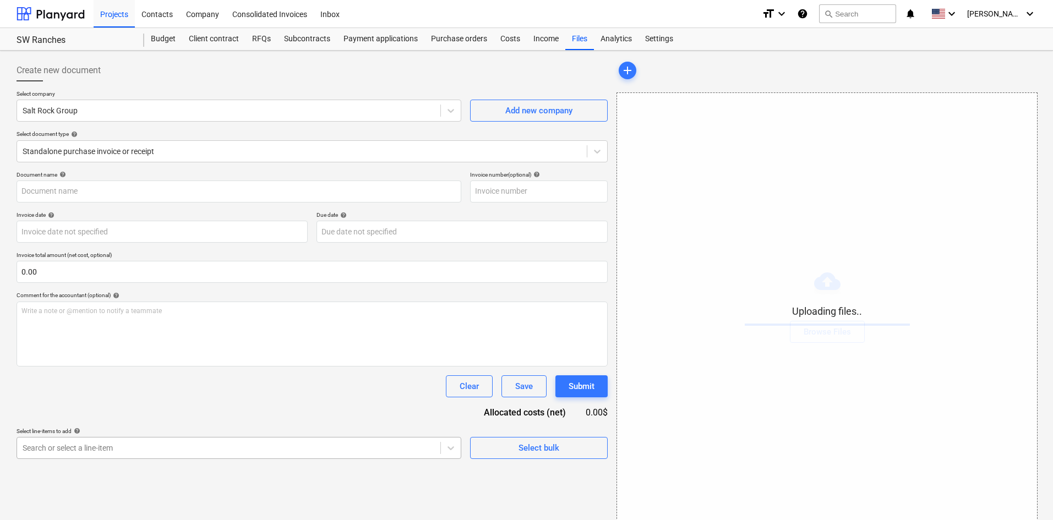
click at [244, 452] on body "Projects Contacts Company Consolidated Invoices Inbox format_size keyboard_arro…" at bounding box center [526, 260] width 1053 height 520
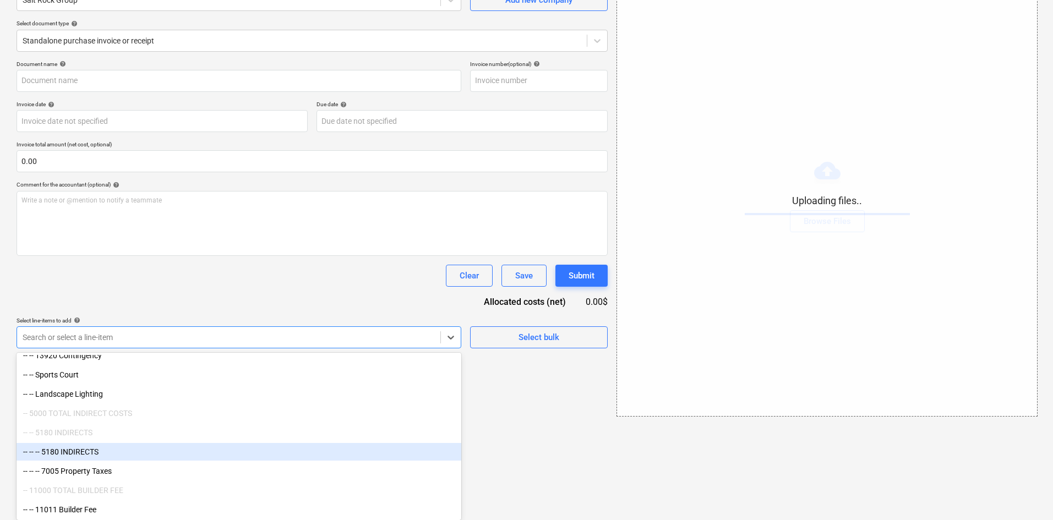
click at [90, 455] on div "-- -- -- 5180 INDIRECTS" at bounding box center [239, 452] width 445 height 18
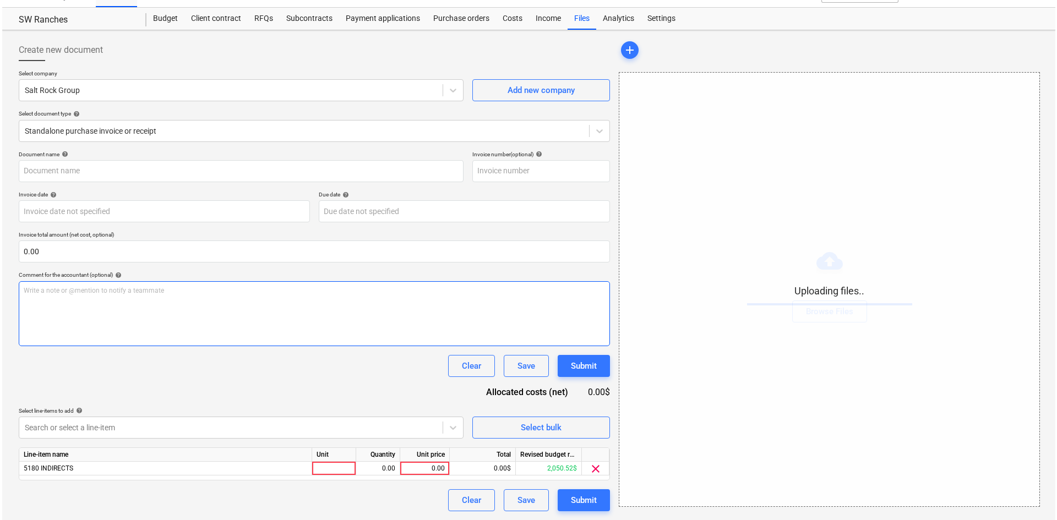
scroll to position [20, 0]
drag, startPoint x: 233, startPoint y: 298, endPoint x: 329, endPoint y: 360, distance: 113.7
click at [233, 299] on div "Document name help Invoice number (optional) help Invoice date help Press the d…" at bounding box center [312, 331] width 591 height 360
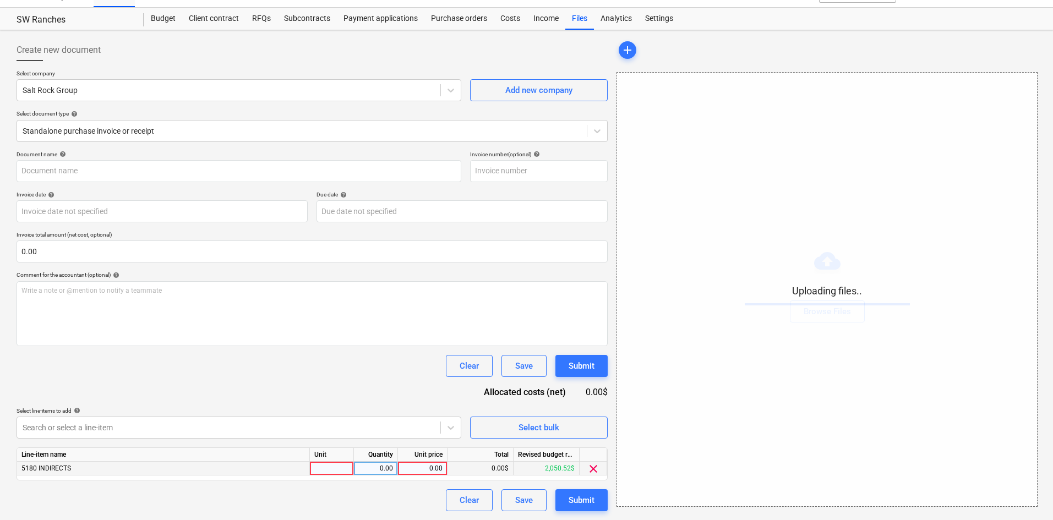
click at [418, 467] on div "0.00" at bounding box center [422, 469] width 40 height 14
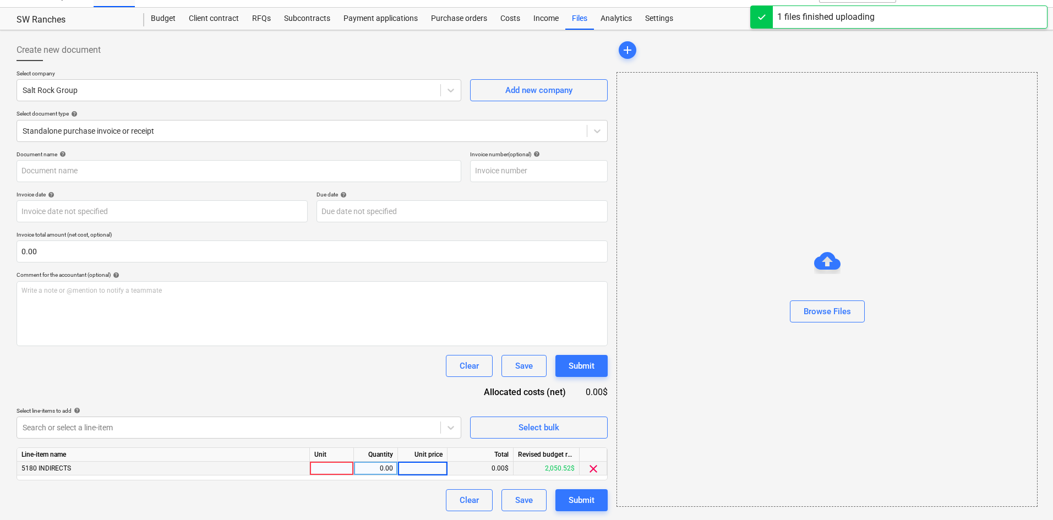
type input "Salt Rock Group (Indirect) [DATE].pdf"
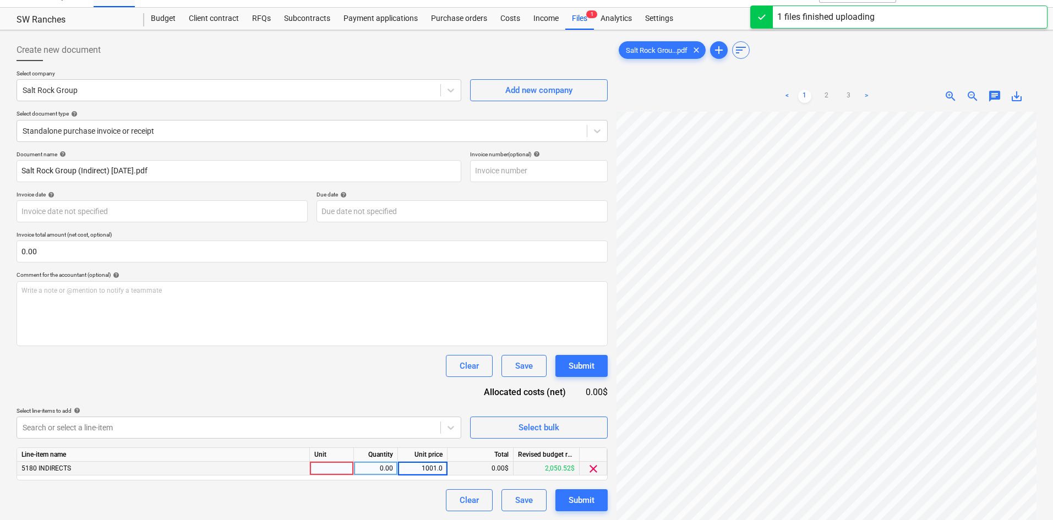
type input "1001.05"
click at [404, 362] on div "Clear Save Submit" at bounding box center [312, 366] width 591 height 22
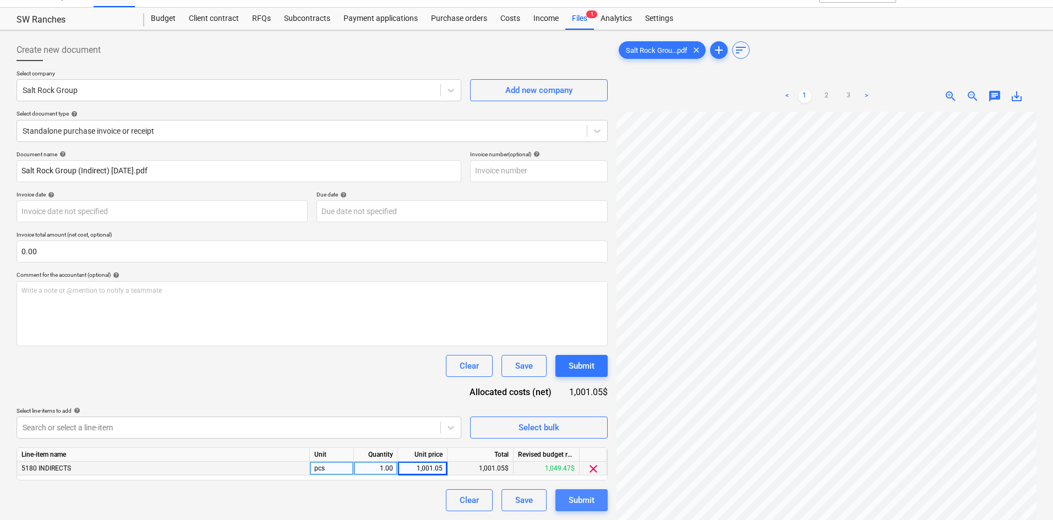
click at [573, 505] on div "Submit" at bounding box center [581, 500] width 26 height 14
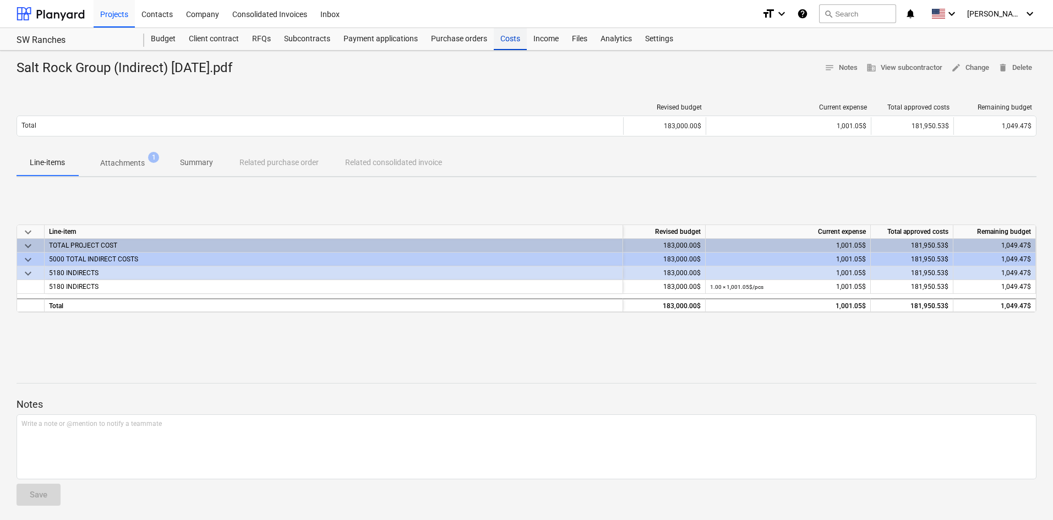
click at [504, 47] on div "Costs" at bounding box center [510, 39] width 33 height 22
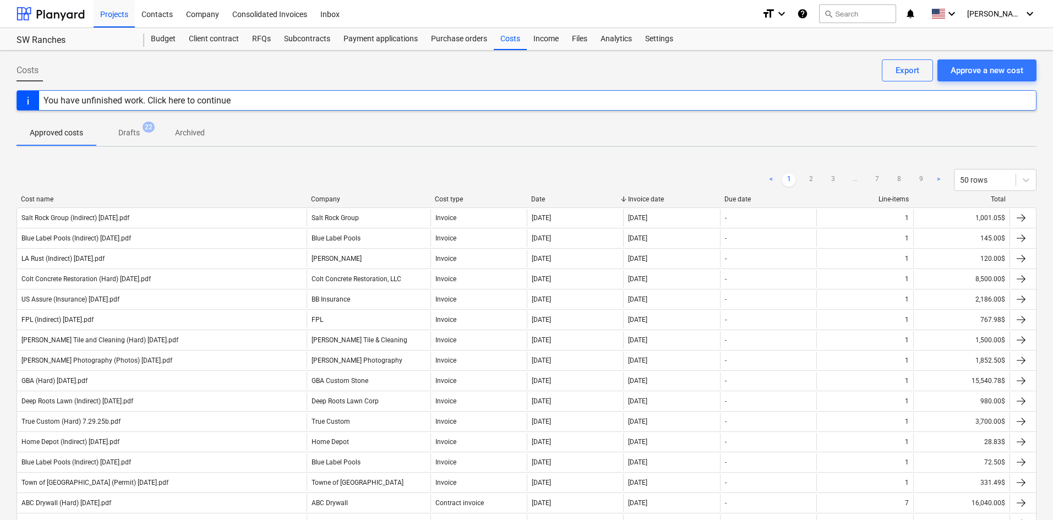
click at [119, 190] on div "< 1 2 3 ... 7 8 9 > 50 rows" at bounding box center [527, 180] width 1020 height 22
